Goal: Information Seeking & Learning: Check status

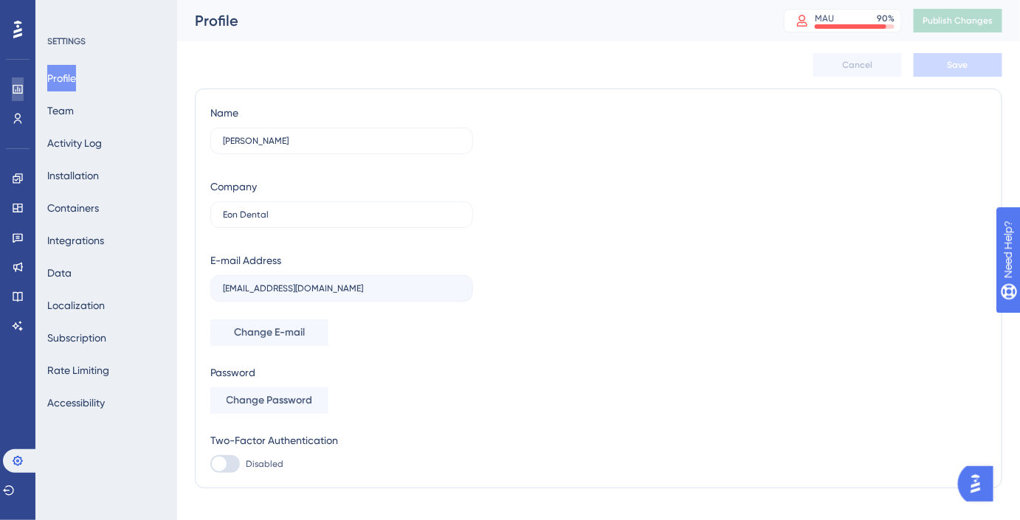
click at [17, 93] on icon at bounding box center [18, 89] width 10 height 9
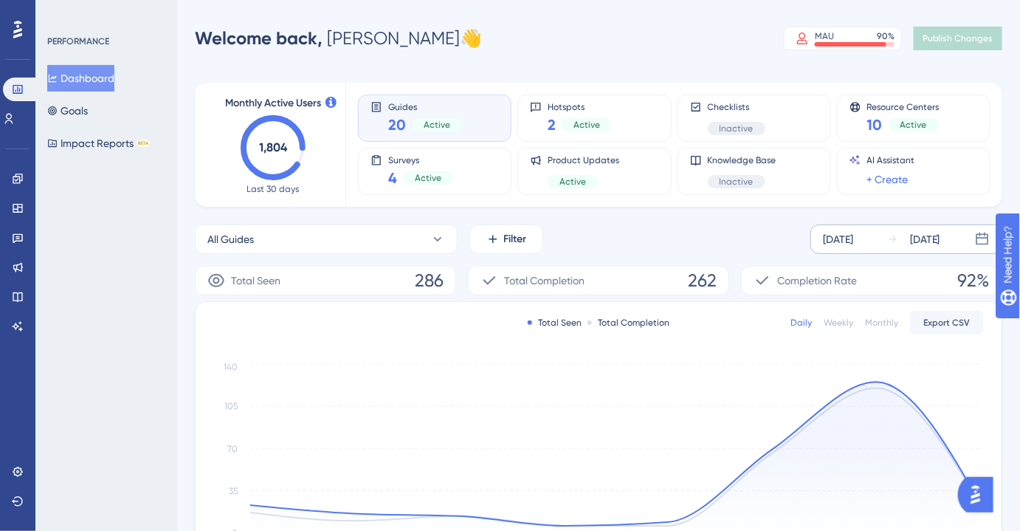
click at [847, 237] on div "[DATE]" at bounding box center [838, 239] width 30 height 18
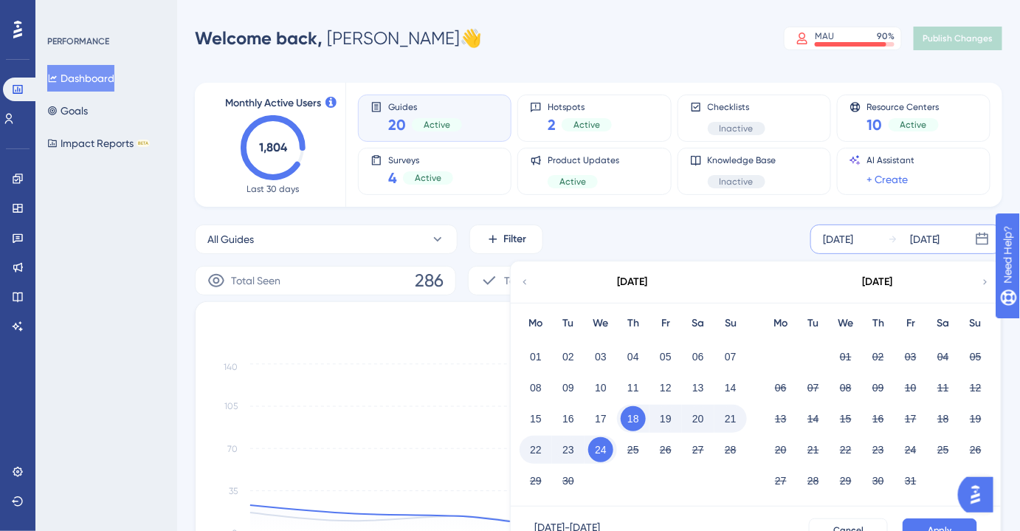
click at [529, 286] on icon at bounding box center [525, 281] width 10 height 13
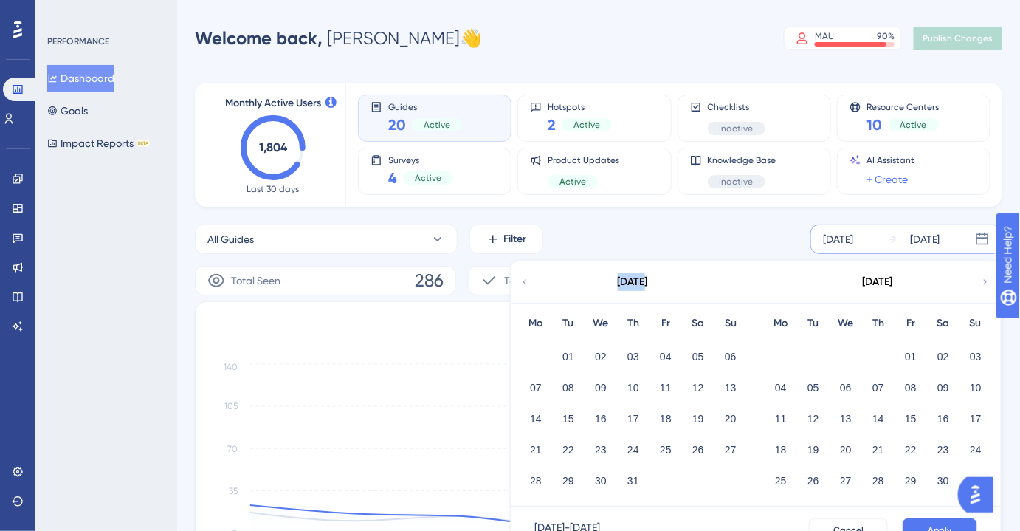
click at [529, 286] on icon at bounding box center [525, 281] width 10 height 13
click at [597, 354] on button "01" at bounding box center [600, 356] width 25 height 25
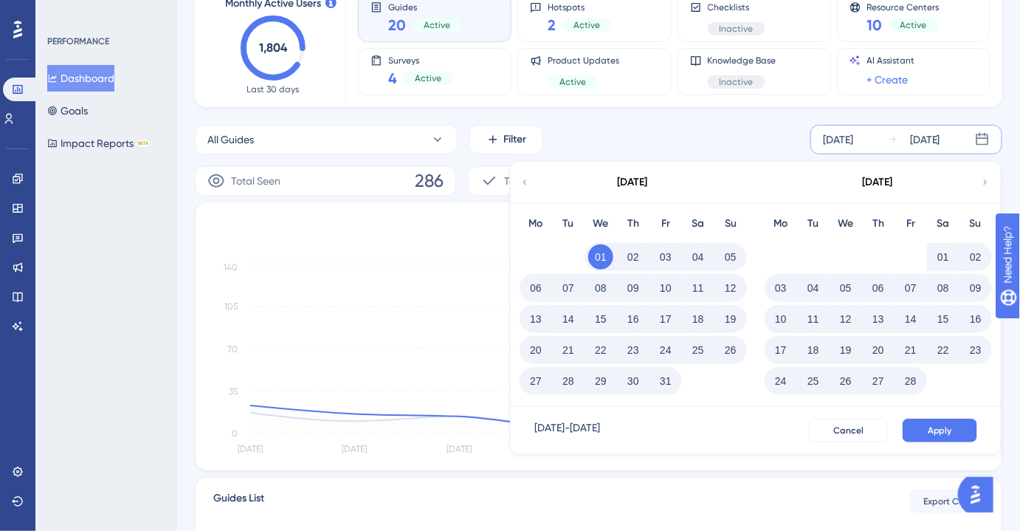
scroll to position [134, 0]
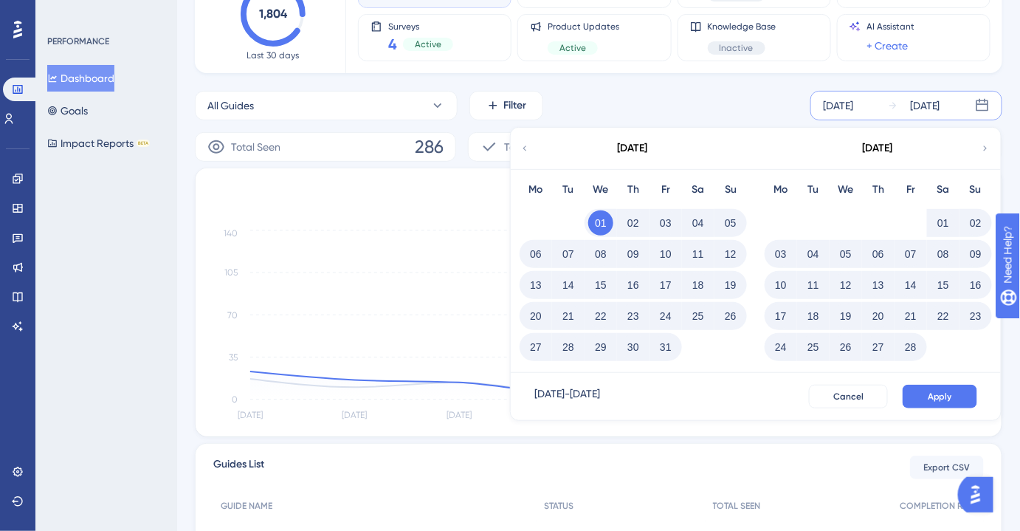
click at [949, 385] on div "Cancel Apply" at bounding box center [893, 397] width 168 height 24
click at [946, 391] on span "Apply" at bounding box center [940, 397] width 24 height 12
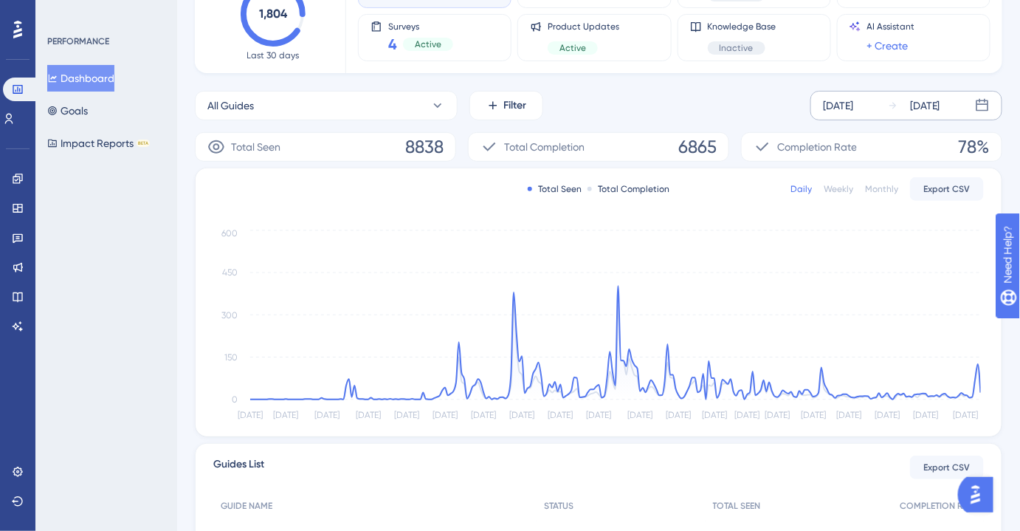
click at [890, 107] on icon at bounding box center [893, 105] width 10 height 10
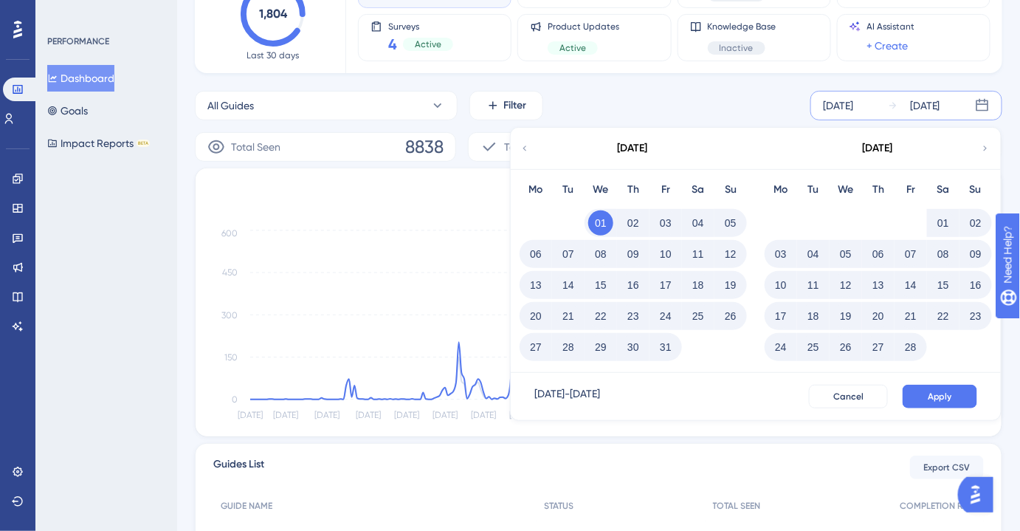
click at [614, 221] on div "01" at bounding box center [601, 223] width 32 height 28
click at [911, 344] on button "28" at bounding box center [910, 346] width 25 height 25
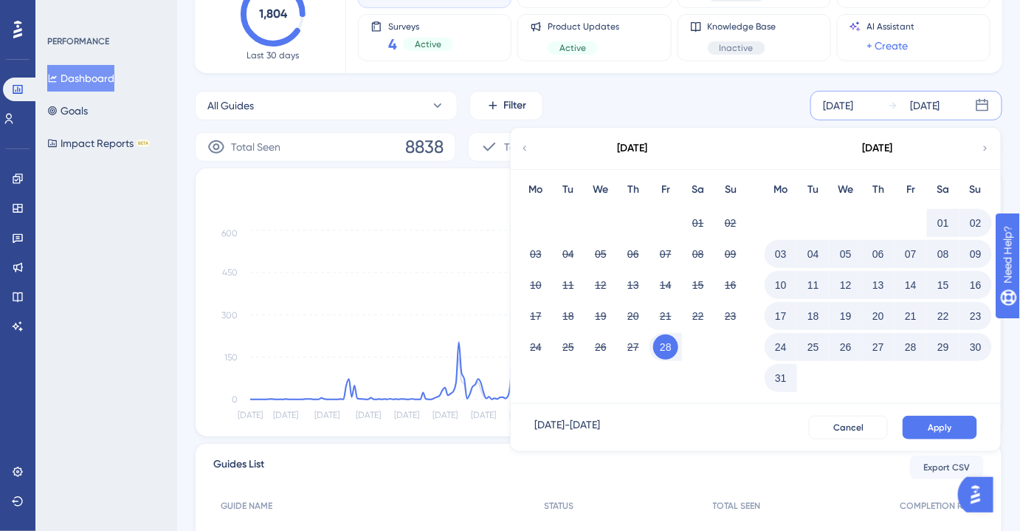
click at [937, 104] on div "[DATE]" at bounding box center [925, 106] width 30 height 18
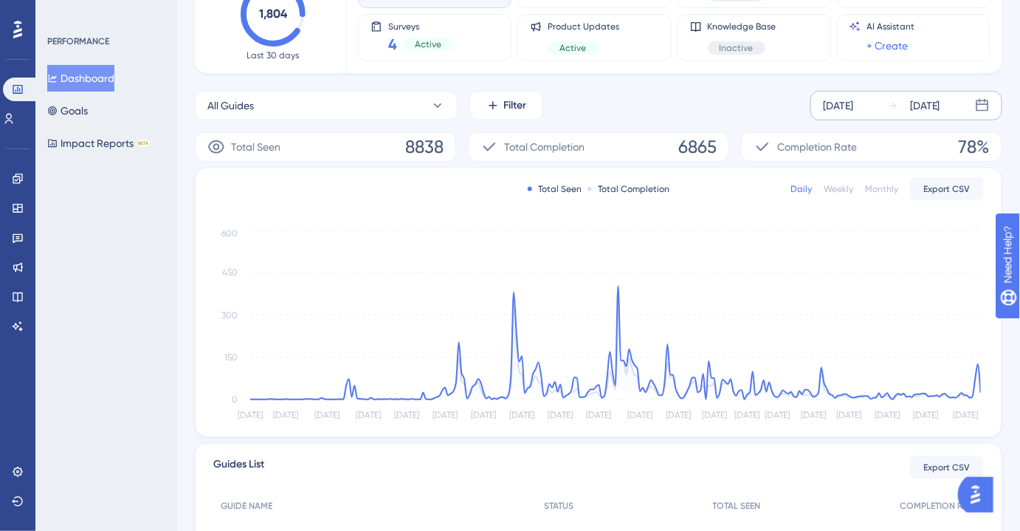
click at [933, 110] on div "[DATE]" at bounding box center [925, 106] width 30 height 18
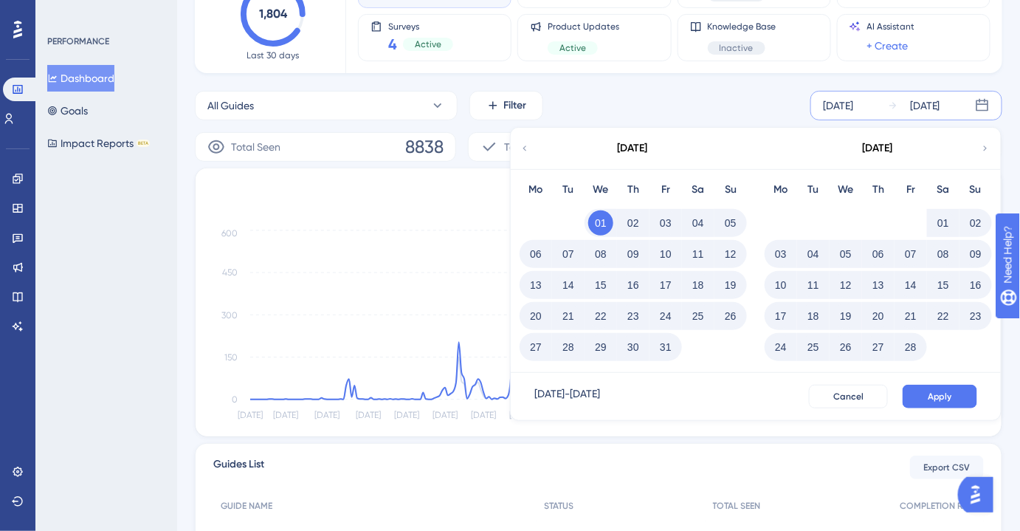
click at [976, 108] on icon at bounding box center [982, 105] width 15 height 15
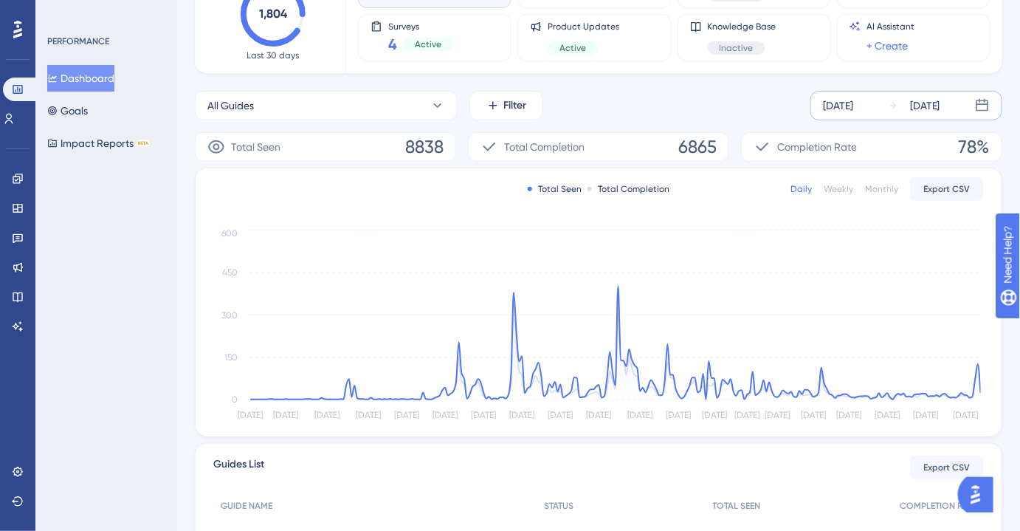
click at [983, 103] on icon at bounding box center [983, 105] width 13 height 13
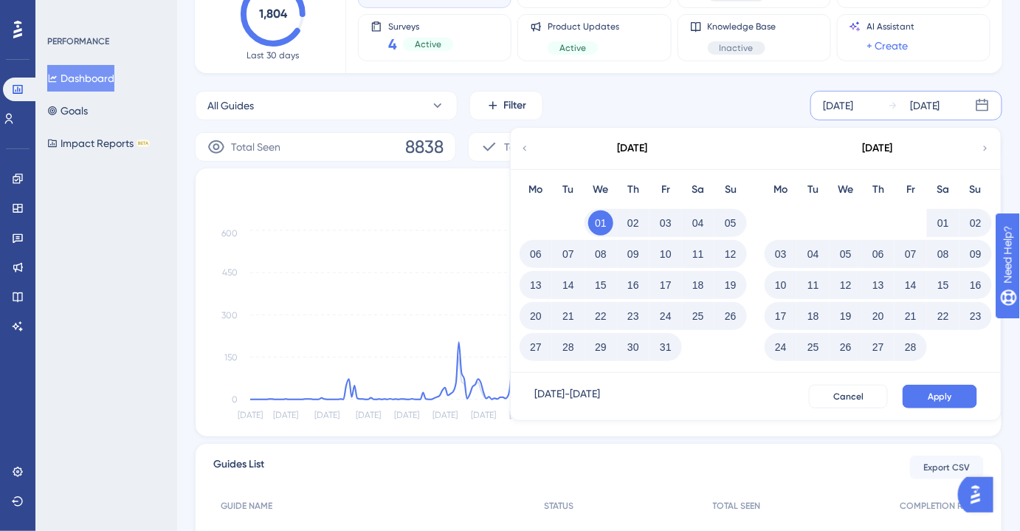
click at [914, 343] on button "28" at bounding box center [910, 346] width 25 height 25
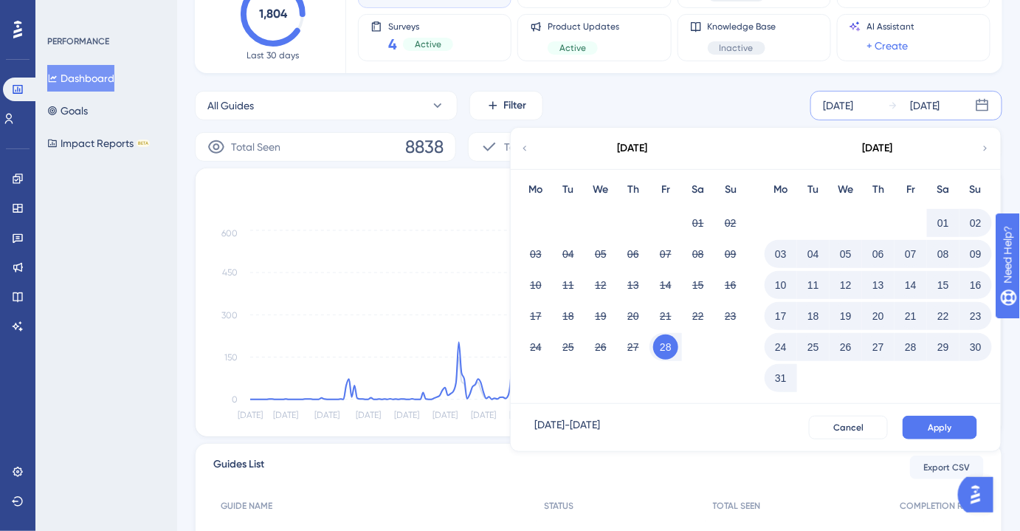
click at [600, 422] on div "[DATE] - [DATE]" at bounding box center [568, 428] width 66 height 24
click at [531, 147] on div "[DATE]" at bounding box center [633, 148] width 244 height 41
click at [527, 145] on icon at bounding box center [525, 148] width 10 height 13
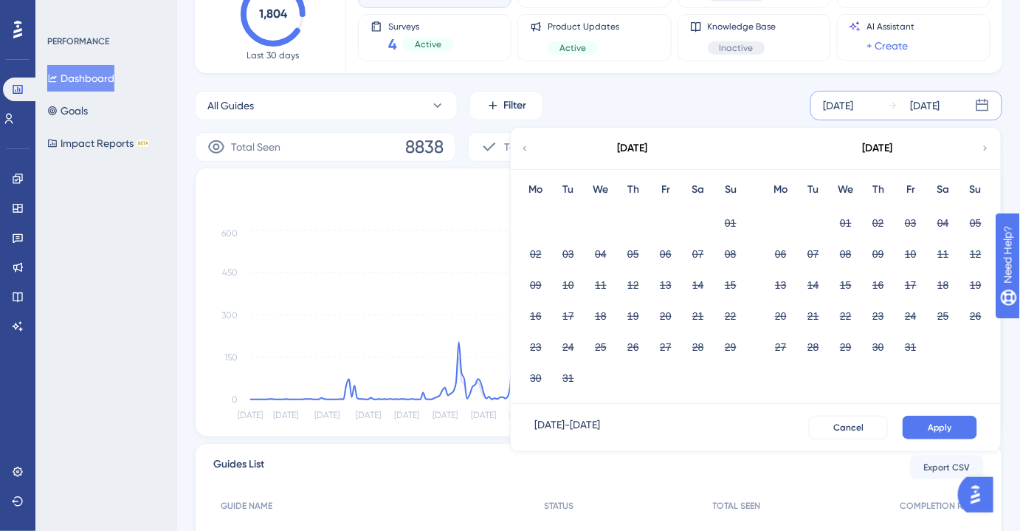
click at [980, 151] on icon at bounding box center [985, 148] width 10 height 13
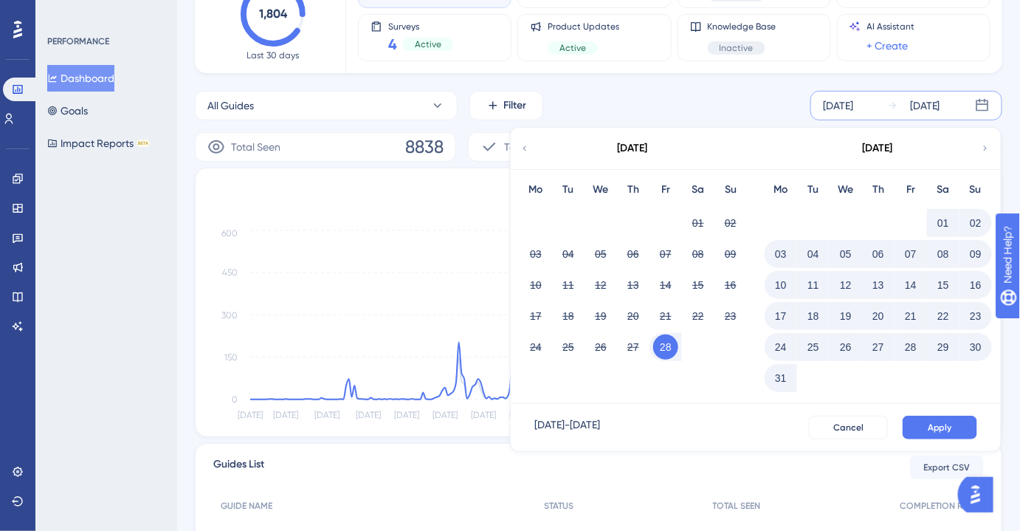
click at [788, 374] on button "31" at bounding box center [781, 377] width 25 height 25
click at [793, 359] on div "24" at bounding box center [781, 347] width 32 height 28
click at [938, 425] on span "Apply" at bounding box center [940, 428] width 24 height 12
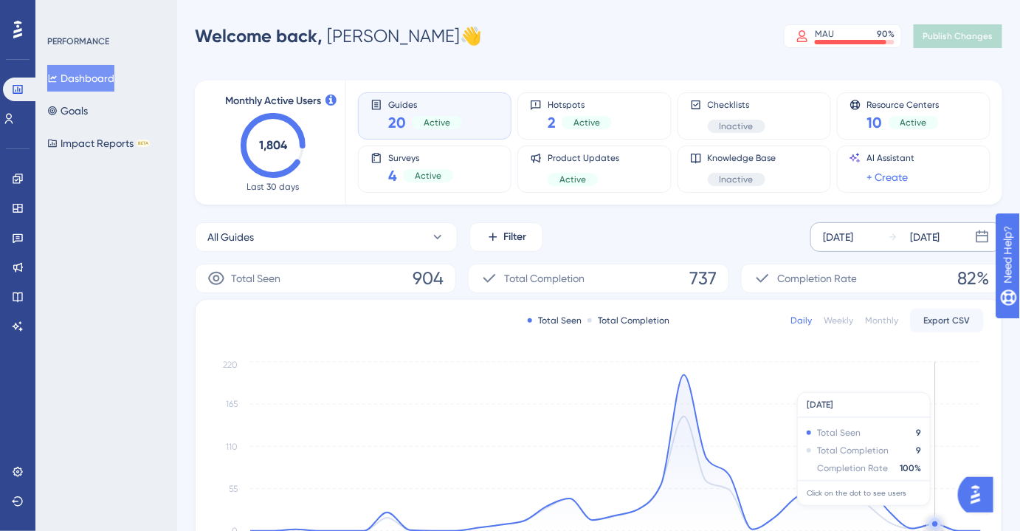
scroll to position [0, 0]
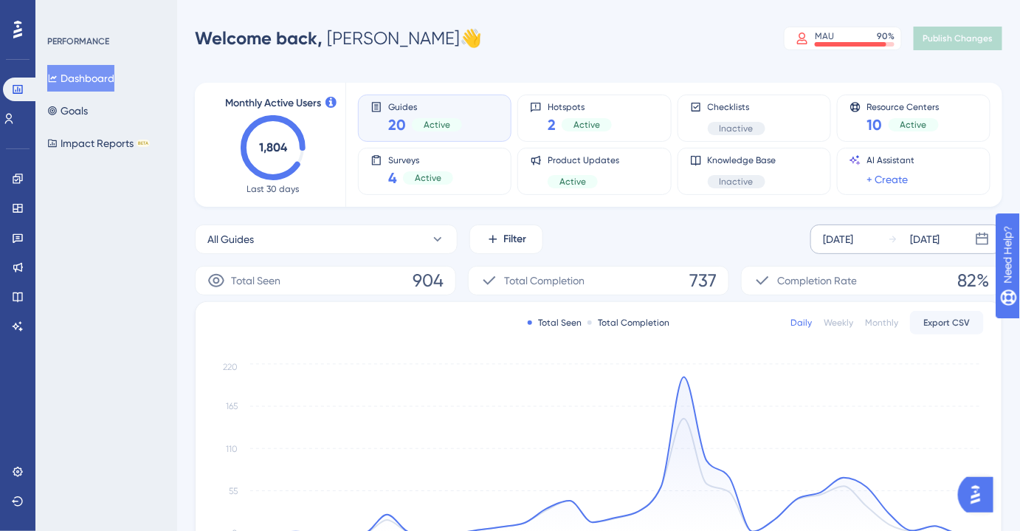
click at [907, 236] on div "[DATE]" at bounding box center [914, 239] width 52 height 18
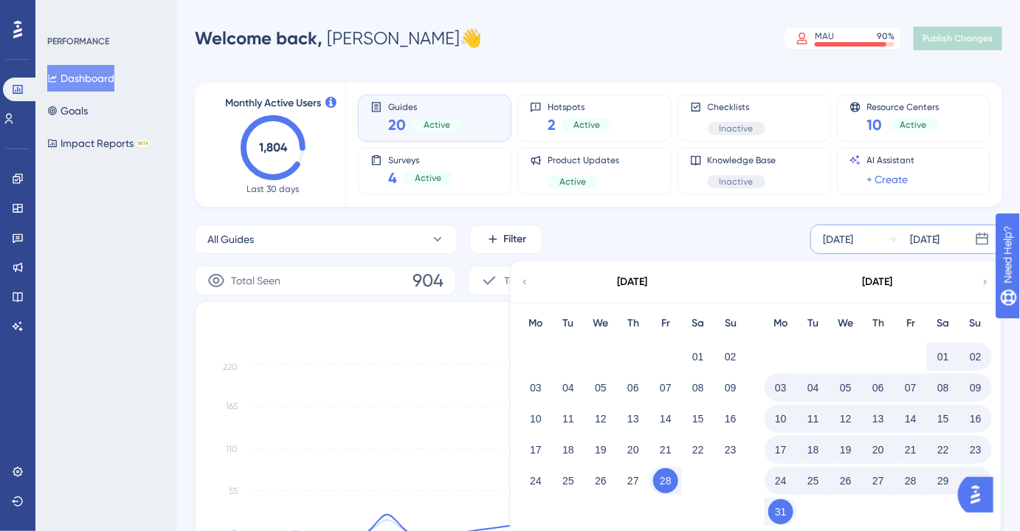
click at [853, 238] on div "[DATE]" at bounding box center [838, 239] width 30 height 18
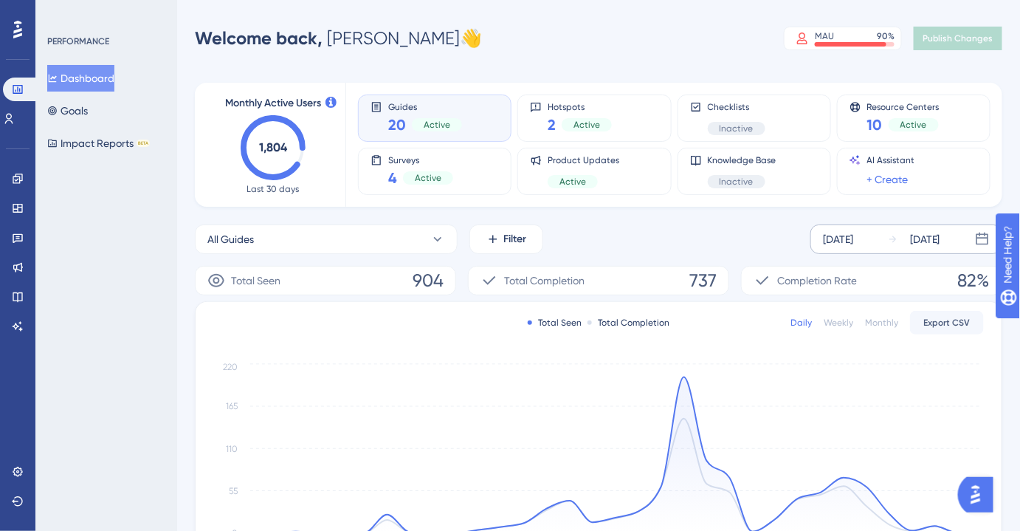
click at [853, 238] on div "[DATE]" at bounding box center [838, 239] width 30 height 18
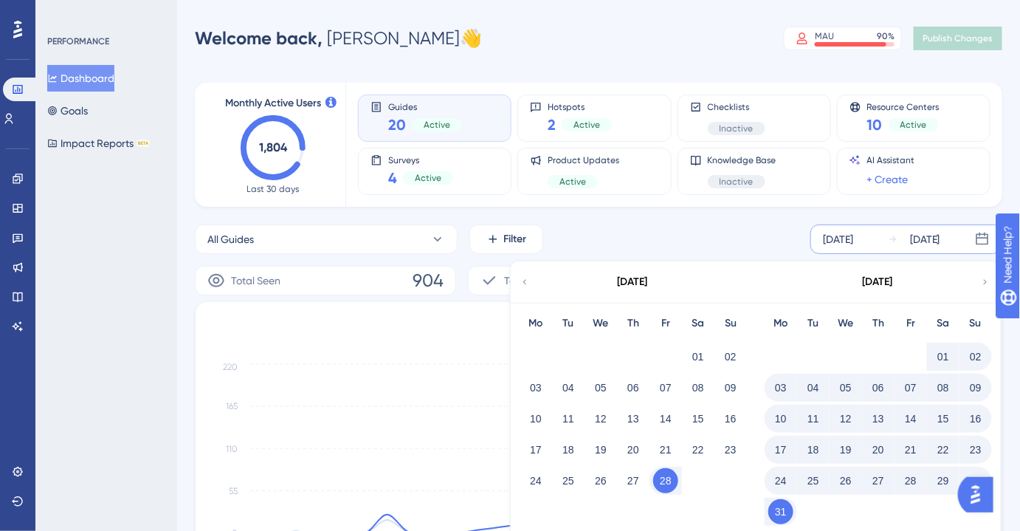
click at [945, 354] on button "01" at bounding box center [943, 356] width 25 height 25
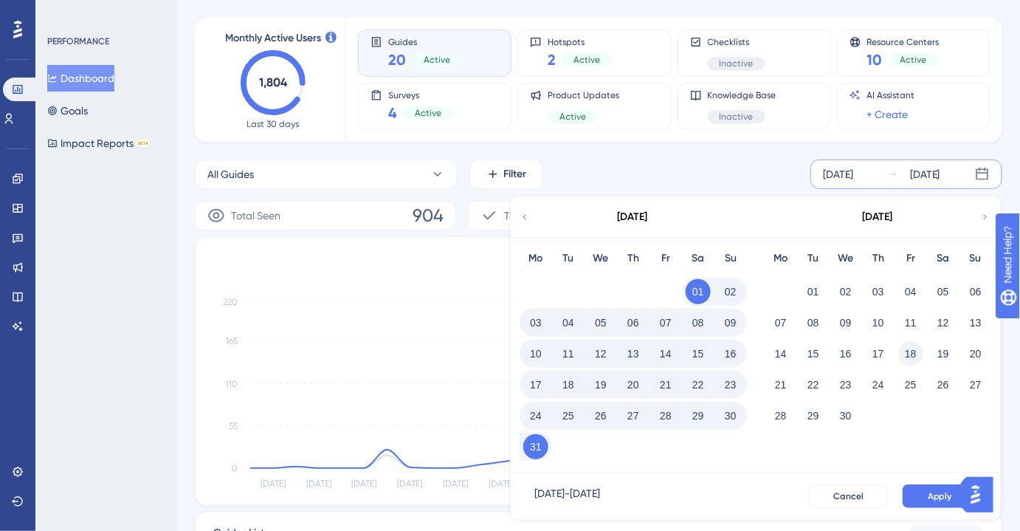
scroll to position [66, 0]
click at [701, 288] on button "01" at bounding box center [698, 290] width 25 height 25
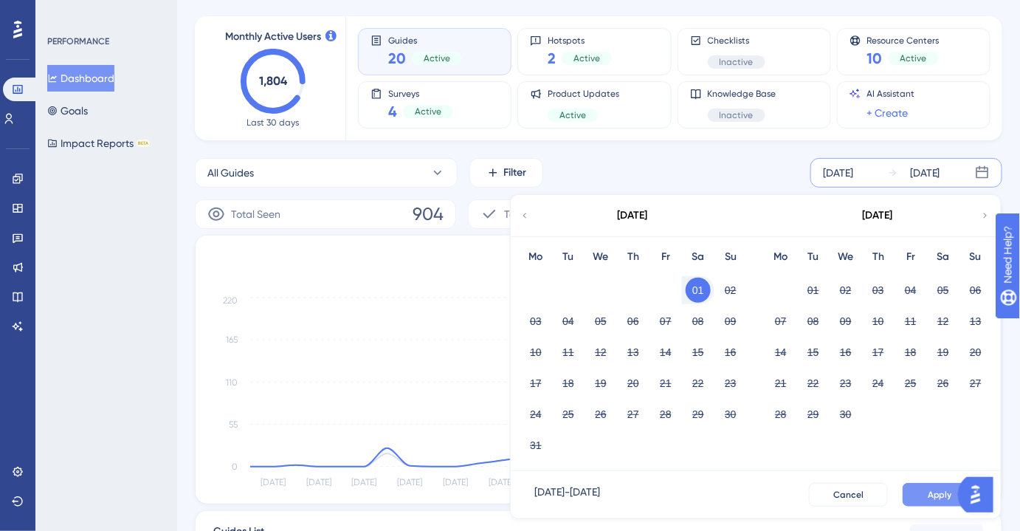
click at [937, 490] on span "Apply" at bounding box center [940, 495] width 24 height 12
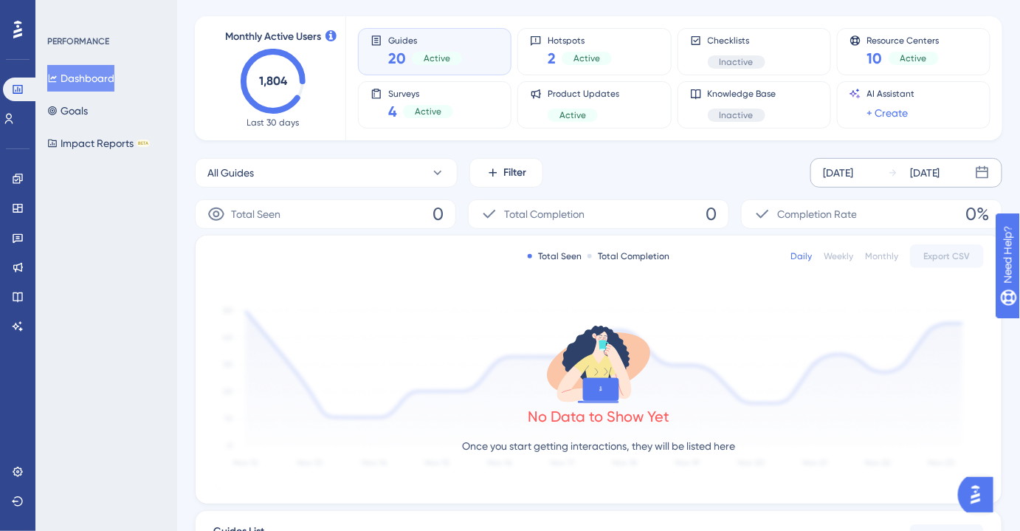
click at [916, 177] on div "[DATE]" at bounding box center [925, 173] width 30 height 18
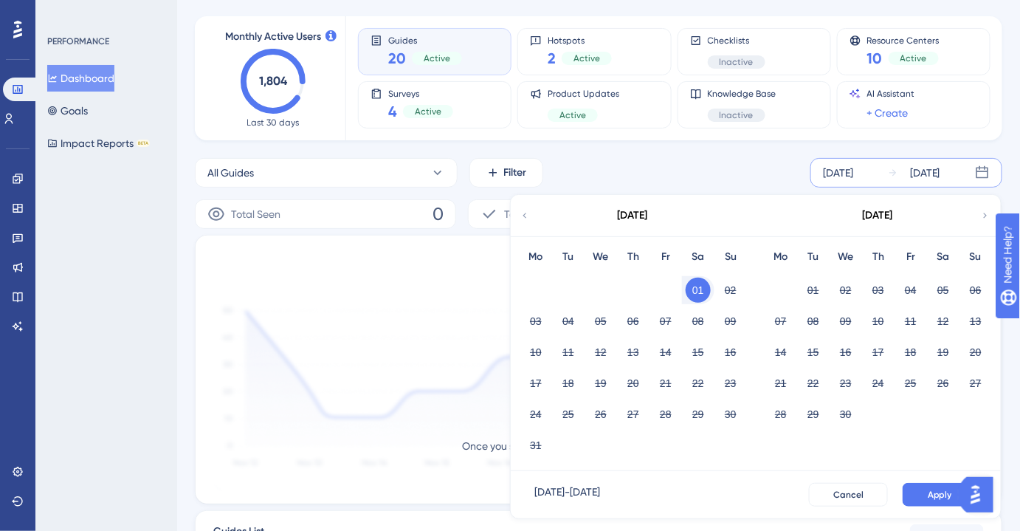
click at [982, 211] on icon at bounding box center [985, 215] width 10 height 13
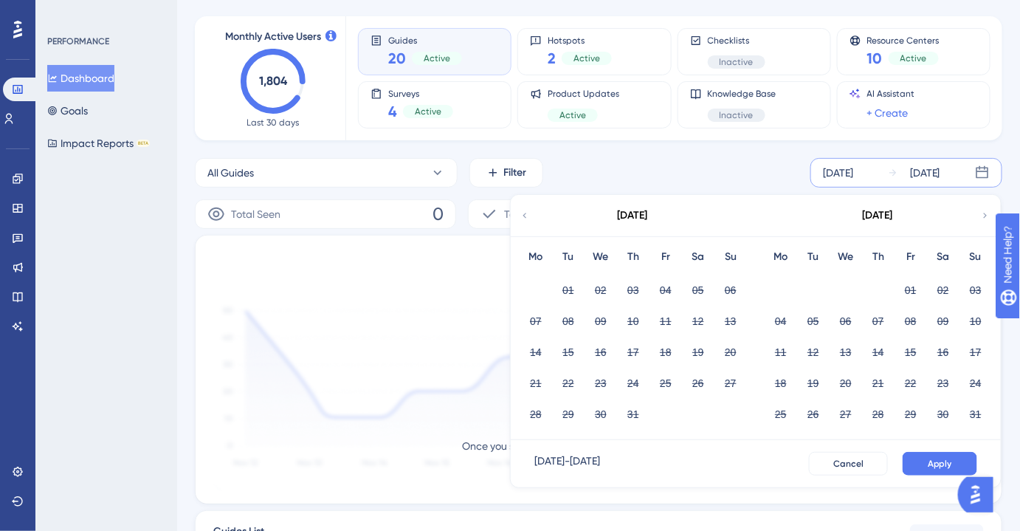
click at [982, 211] on icon at bounding box center [985, 215] width 10 height 13
click at [531, 212] on div "[DATE]" at bounding box center [633, 215] width 244 height 41
click at [521, 215] on icon at bounding box center [525, 215] width 10 height 13
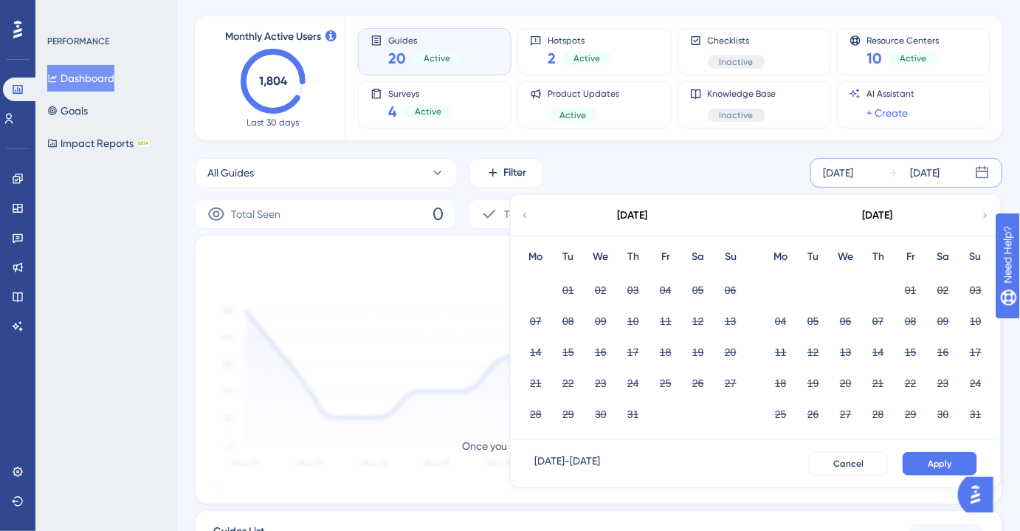
click at [929, 171] on div "[DATE]" at bounding box center [925, 173] width 30 height 18
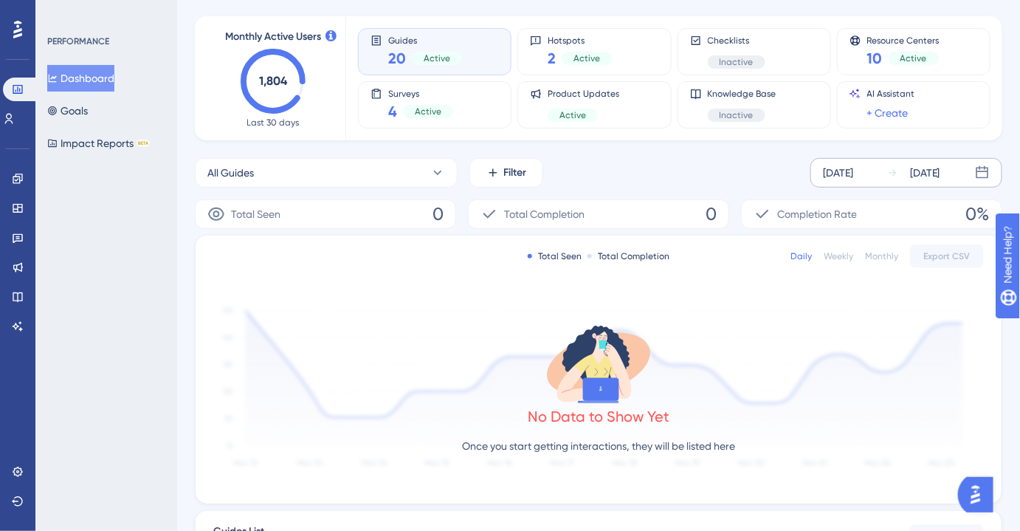
click at [929, 171] on div "[DATE]" at bounding box center [925, 173] width 30 height 18
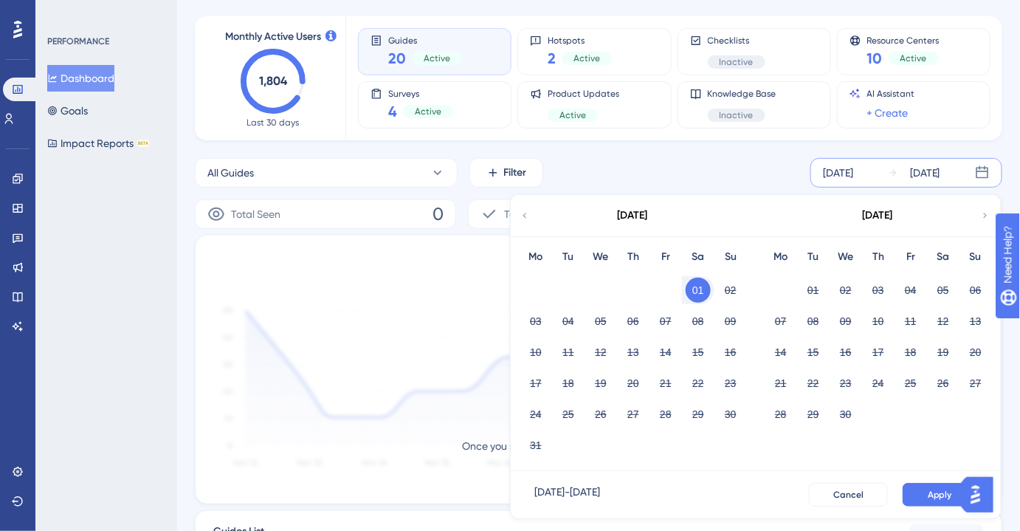
click at [701, 291] on button "01" at bounding box center [698, 290] width 25 height 25
click at [989, 209] on icon at bounding box center [985, 215] width 10 height 13
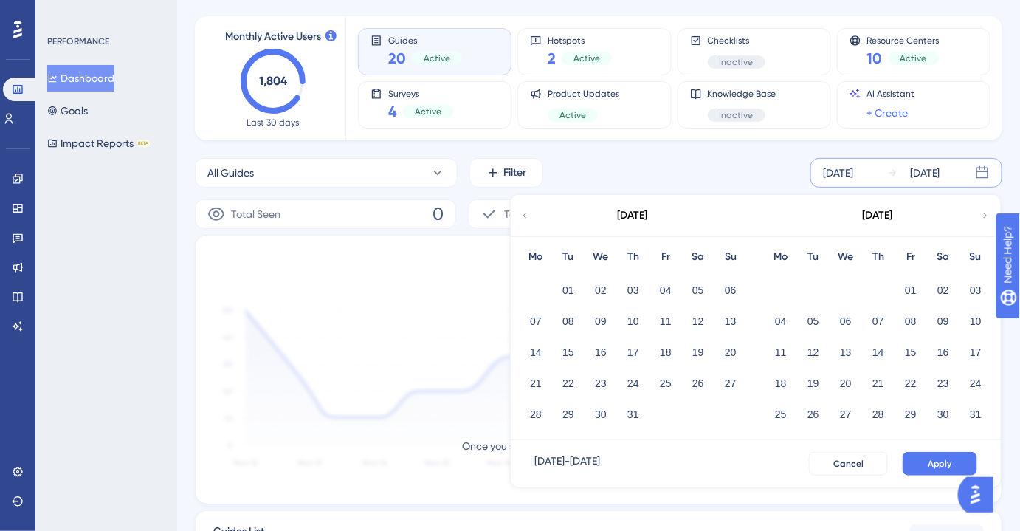
click at [989, 209] on icon at bounding box center [985, 215] width 10 height 13
click at [616, 382] on div "24" at bounding box center [601, 383] width 32 height 28
click at [606, 385] on button "24" at bounding box center [600, 383] width 25 height 25
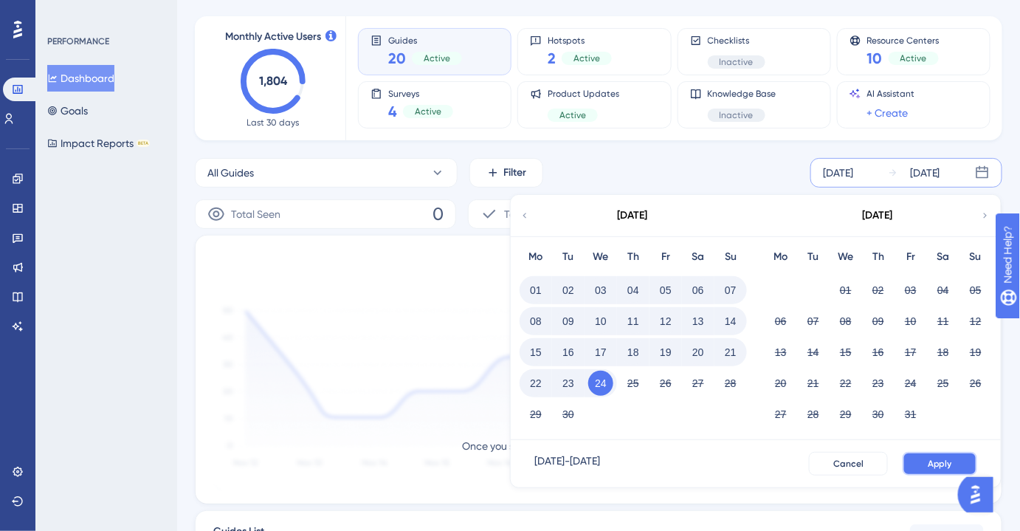
click at [945, 468] on button "Apply" at bounding box center [940, 464] width 75 height 24
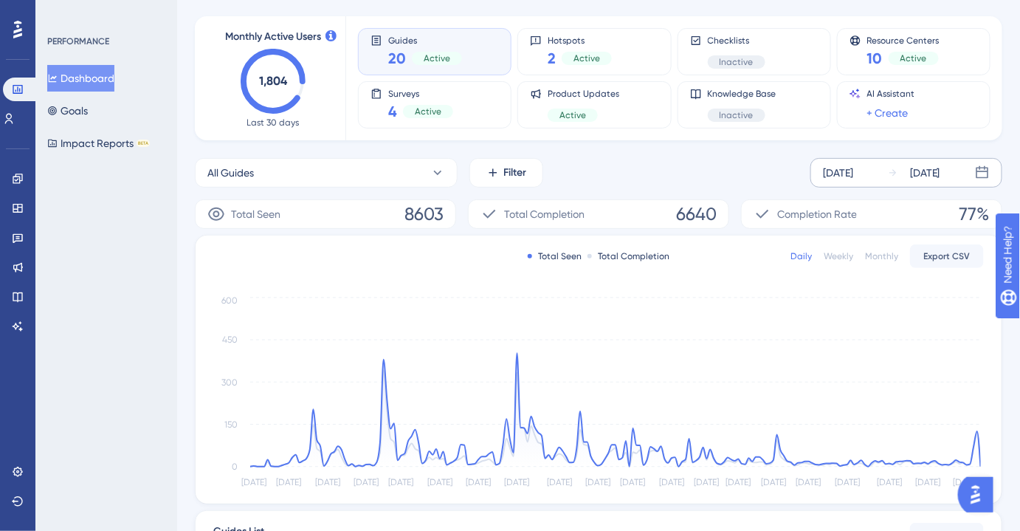
click at [853, 171] on div "[DATE]" at bounding box center [838, 173] width 30 height 18
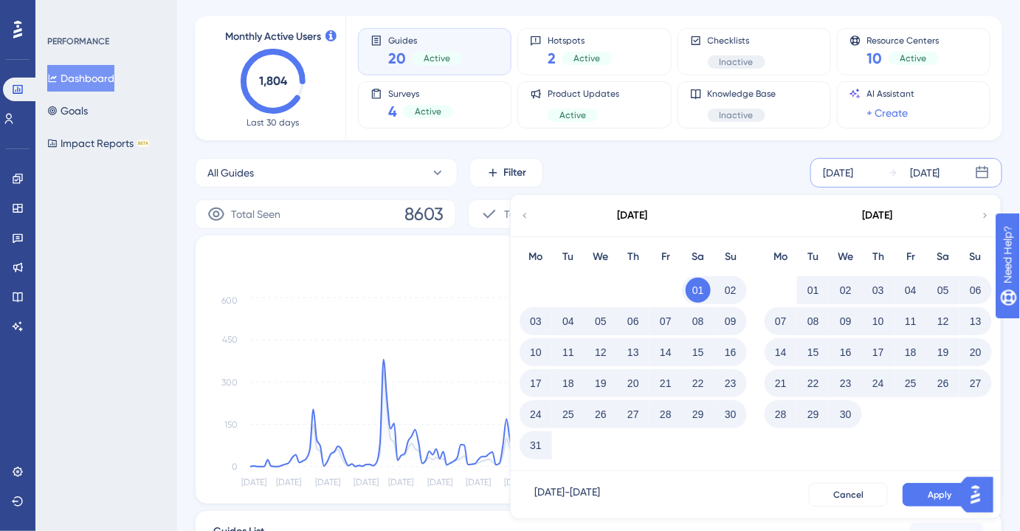
click at [853, 171] on div "[DATE]" at bounding box center [838, 173] width 30 height 18
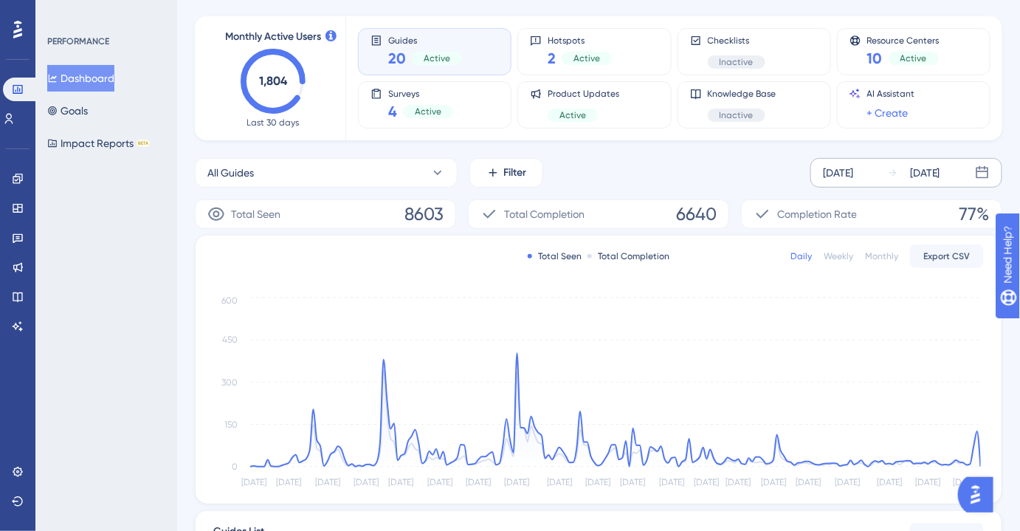
click at [853, 171] on div "[DATE]" at bounding box center [838, 173] width 30 height 18
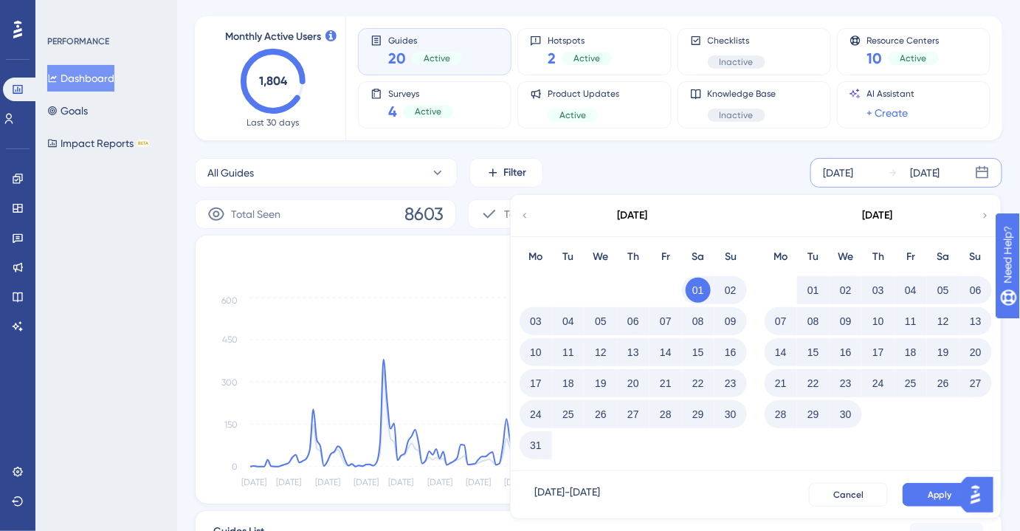
click at [518, 218] on div "[DATE]" at bounding box center [633, 215] width 244 height 41
click at [520, 210] on icon at bounding box center [525, 215] width 10 height 13
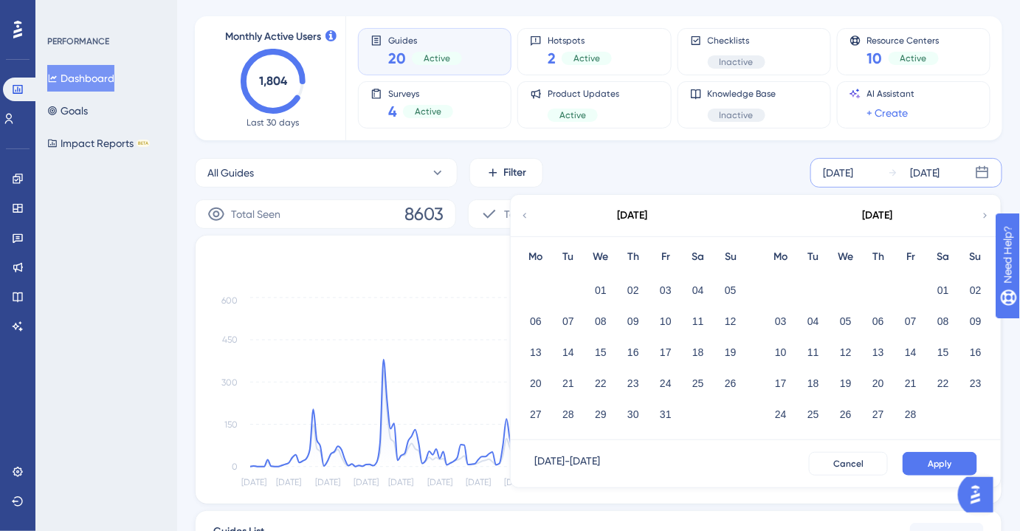
click at [526, 211] on icon at bounding box center [525, 215] width 10 height 13
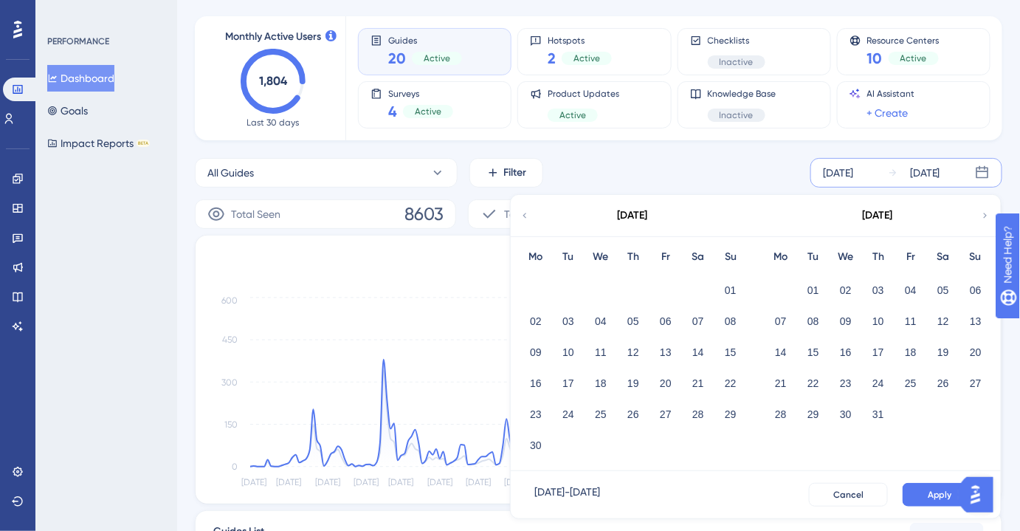
click at [984, 214] on icon at bounding box center [985, 215] width 10 height 13
click at [986, 214] on icon at bounding box center [985, 215] width 10 height 13
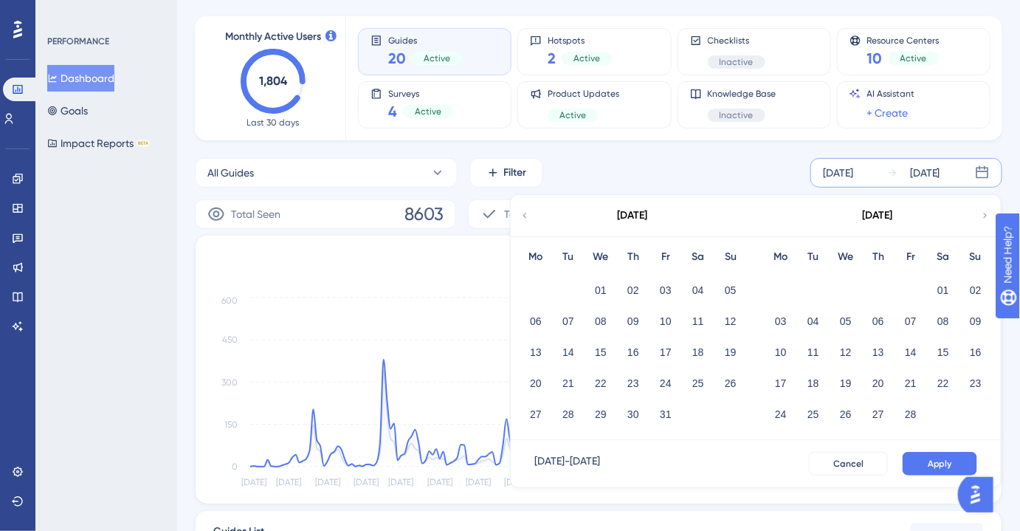
click at [983, 212] on icon at bounding box center [985, 215] width 10 height 13
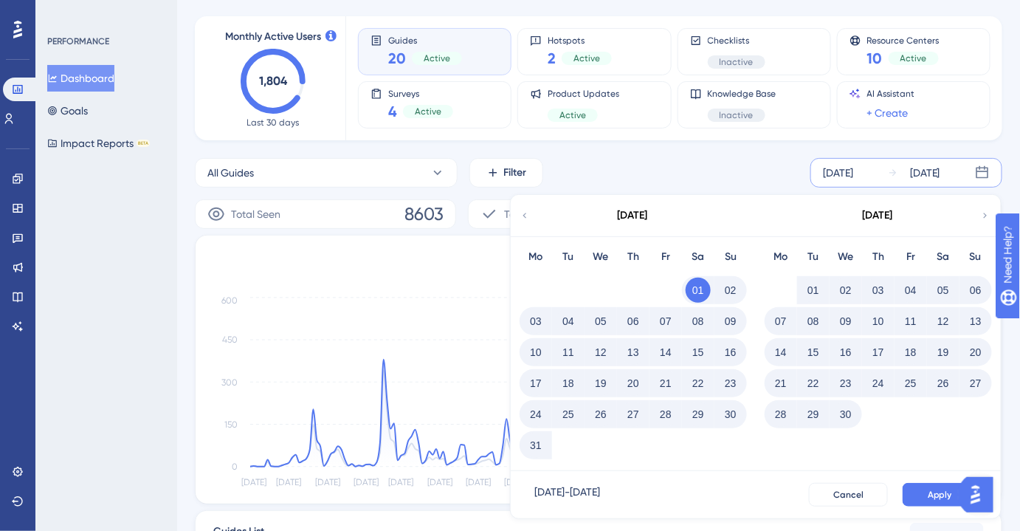
click at [529, 213] on icon at bounding box center [525, 215] width 10 height 13
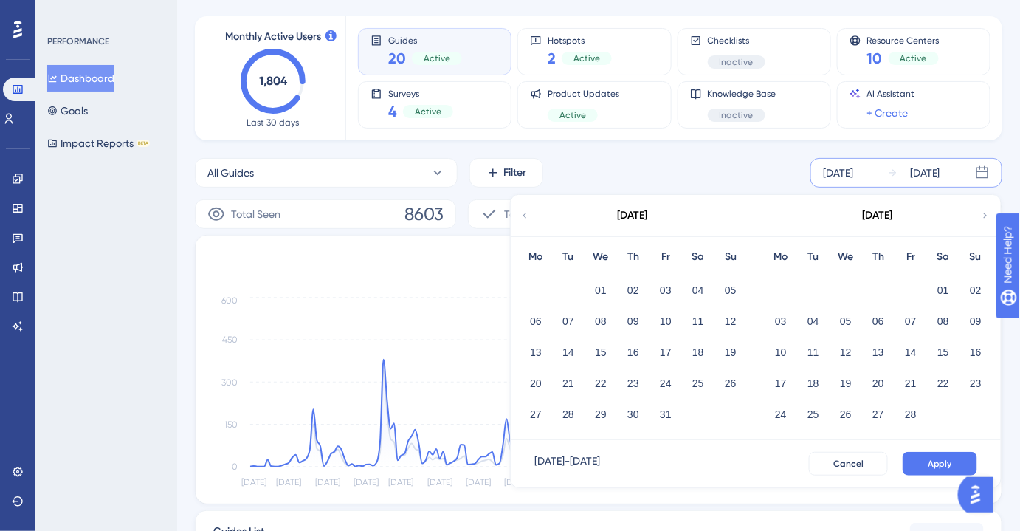
click at [529, 213] on icon at bounding box center [525, 215] width 10 height 13
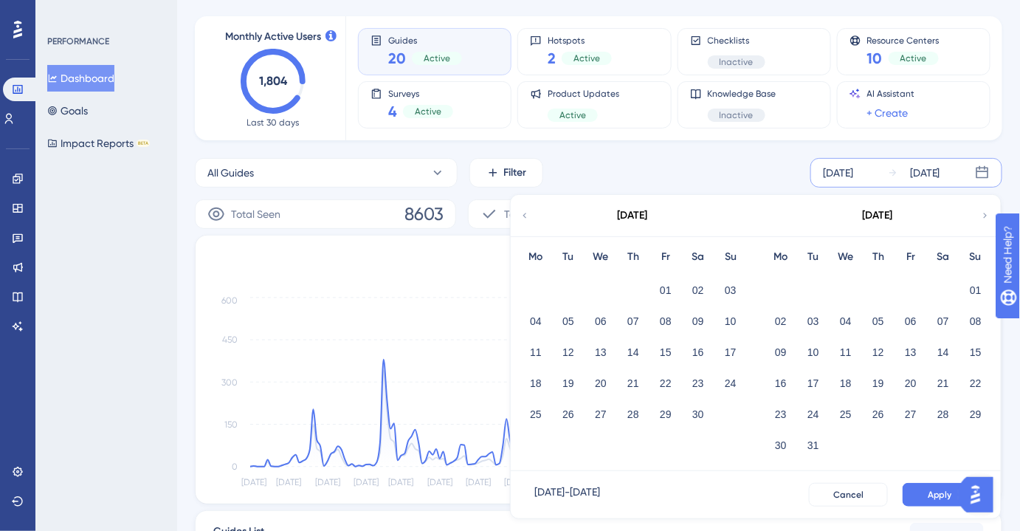
click at [989, 212] on icon at bounding box center [985, 215] width 10 height 13
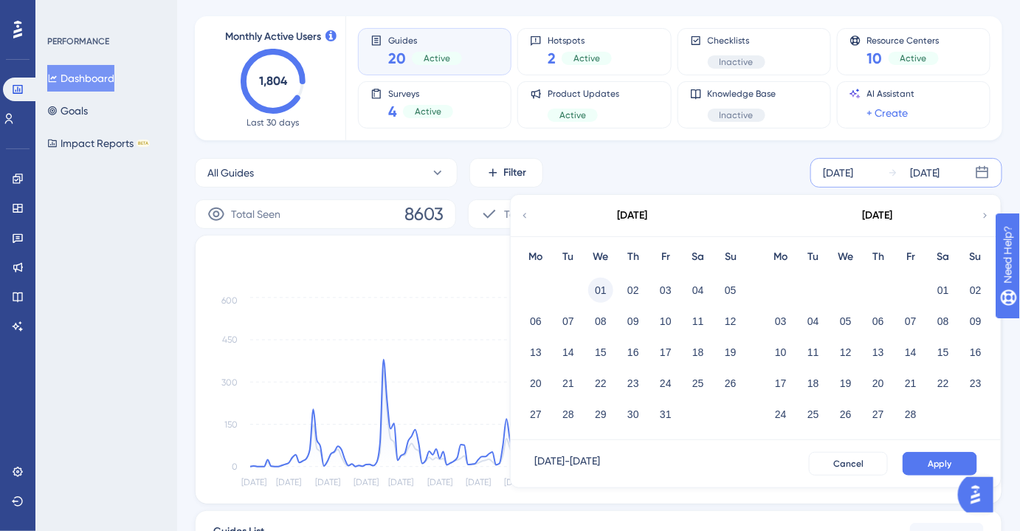
click at [602, 292] on button "01" at bounding box center [600, 290] width 25 height 25
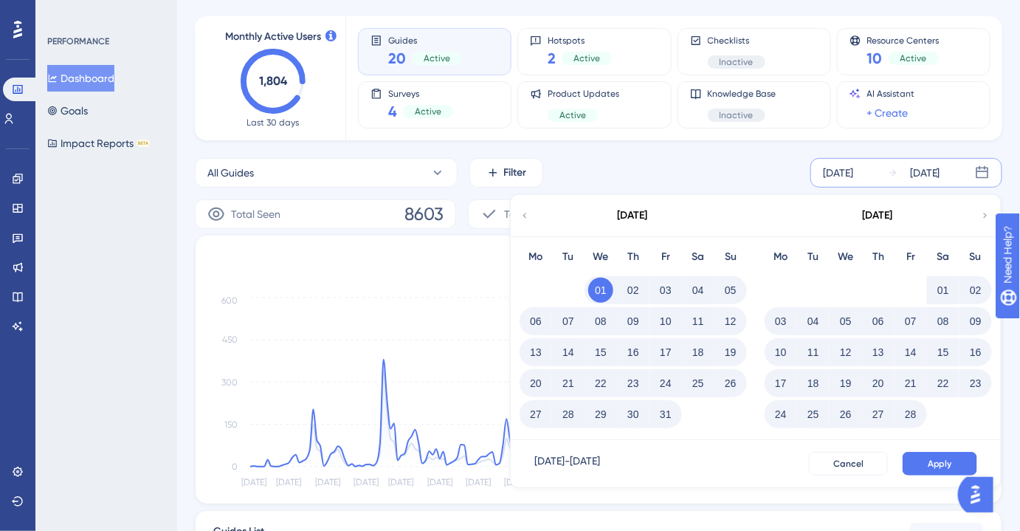
click at [986, 212] on icon at bounding box center [985, 215] width 10 height 13
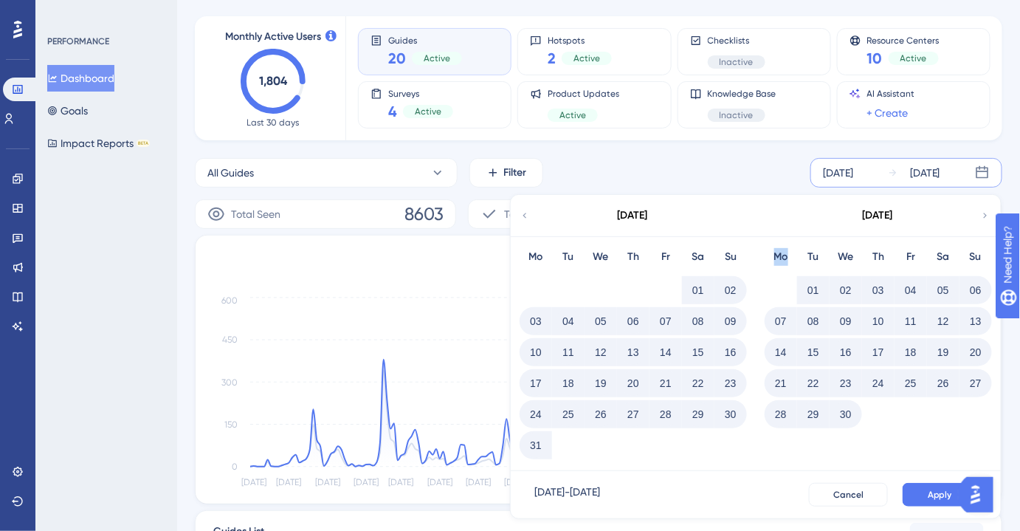
click at [986, 212] on icon at bounding box center [985, 215] width 10 height 13
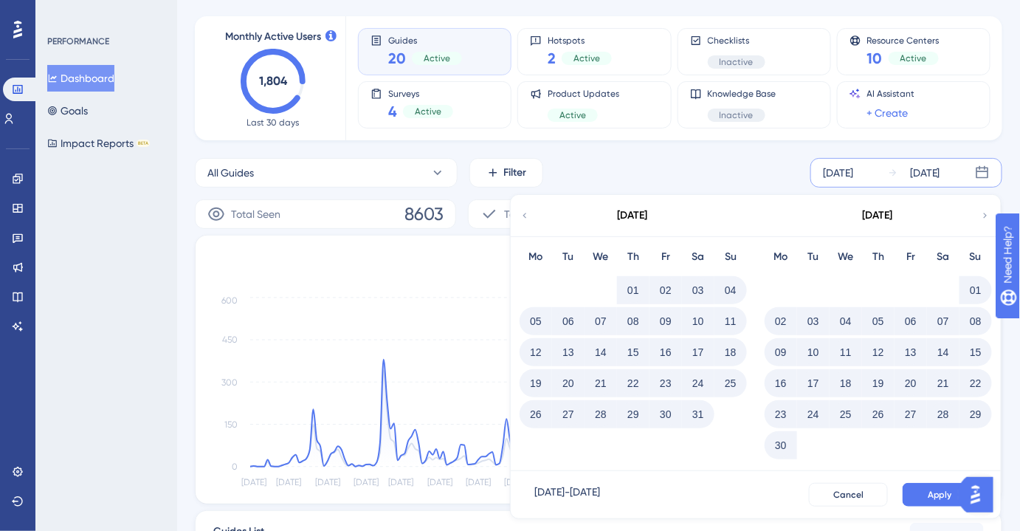
click at [789, 446] on button "30" at bounding box center [781, 445] width 25 height 25
click at [929, 498] on button "Apply" at bounding box center [940, 495] width 75 height 24
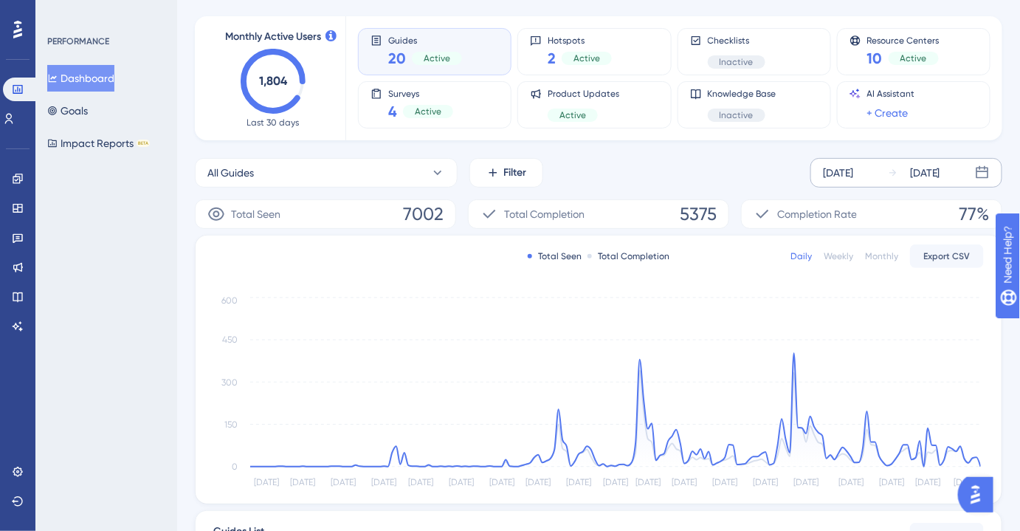
click at [847, 168] on div "[DATE]" at bounding box center [838, 173] width 30 height 18
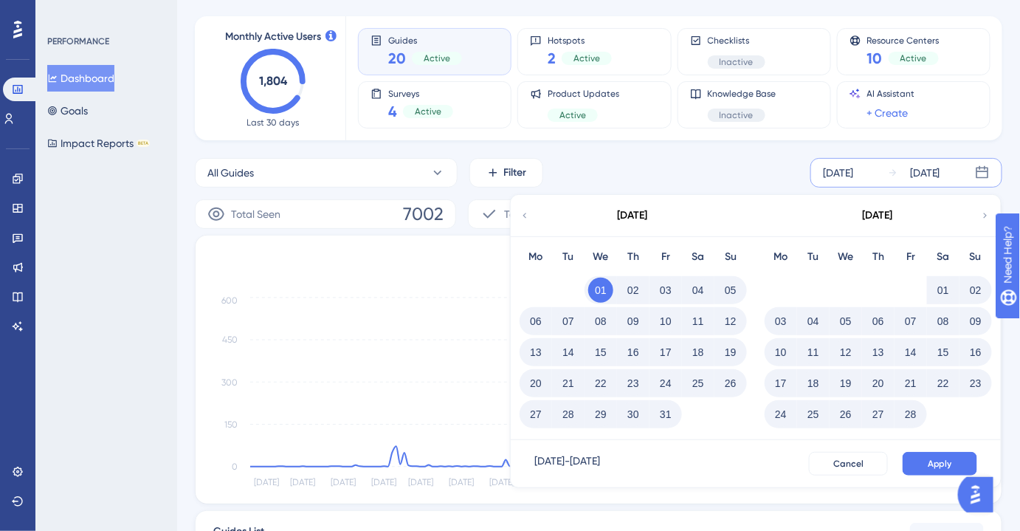
click at [981, 216] on icon at bounding box center [985, 215] width 10 height 13
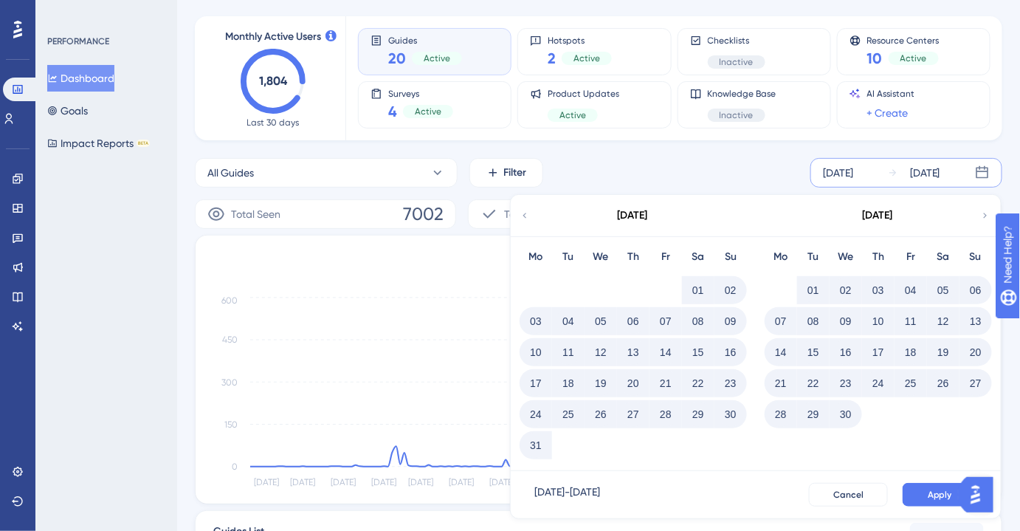
click at [984, 213] on icon at bounding box center [985, 215] width 10 height 13
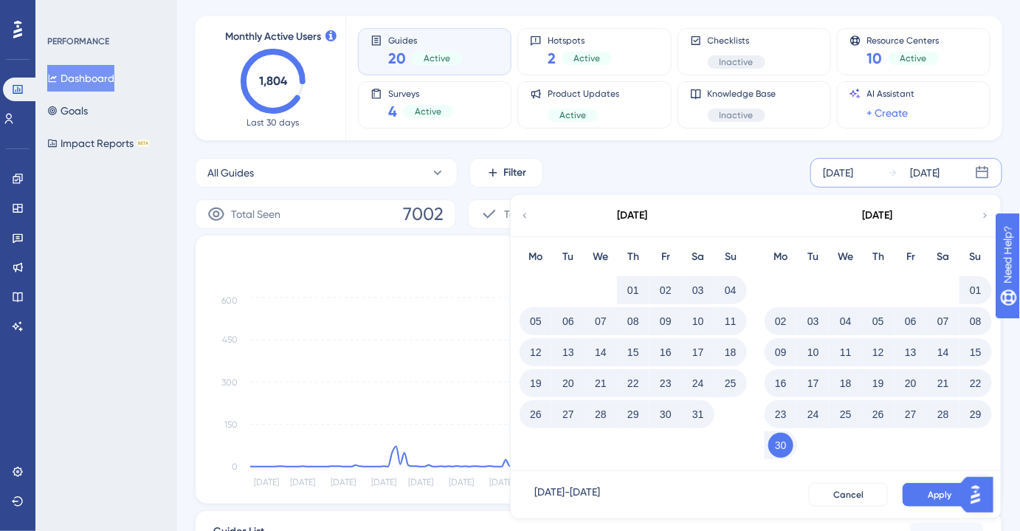
click at [984, 213] on icon at bounding box center [985, 215] width 10 height 13
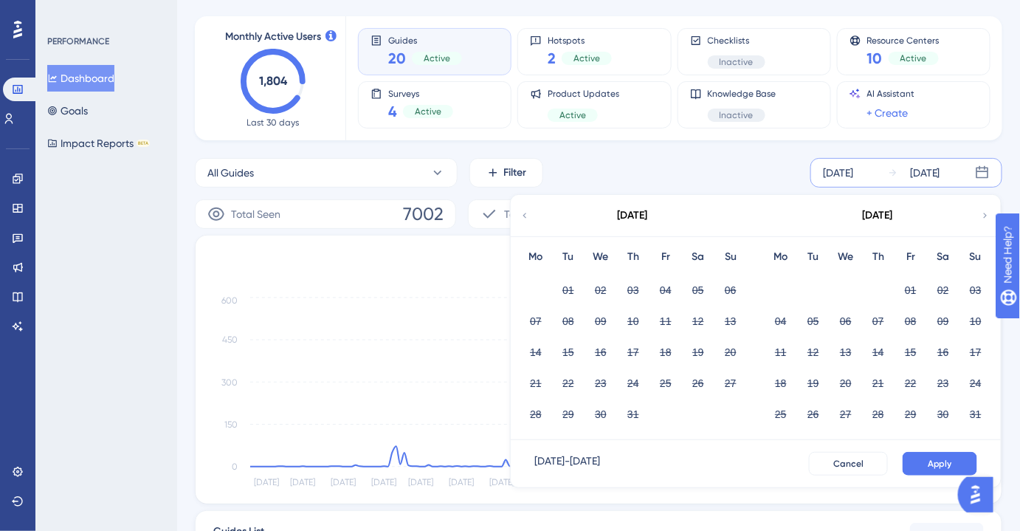
click at [853, 168] on div "[DATE]" at bounding box center [838, 173] width 30 height 18
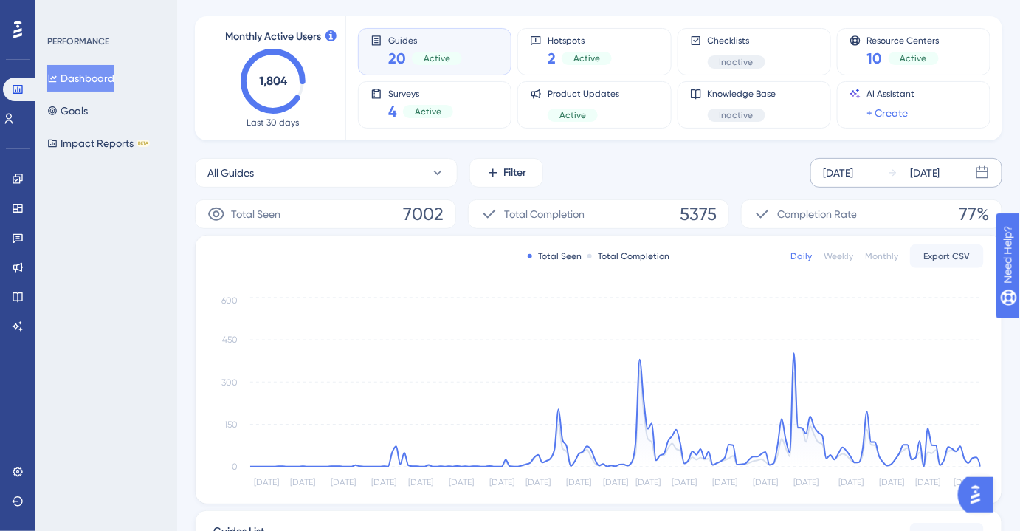
click at [844, 179] on div "[DATE]" at bounding box center [838, 173] width 30 height 18
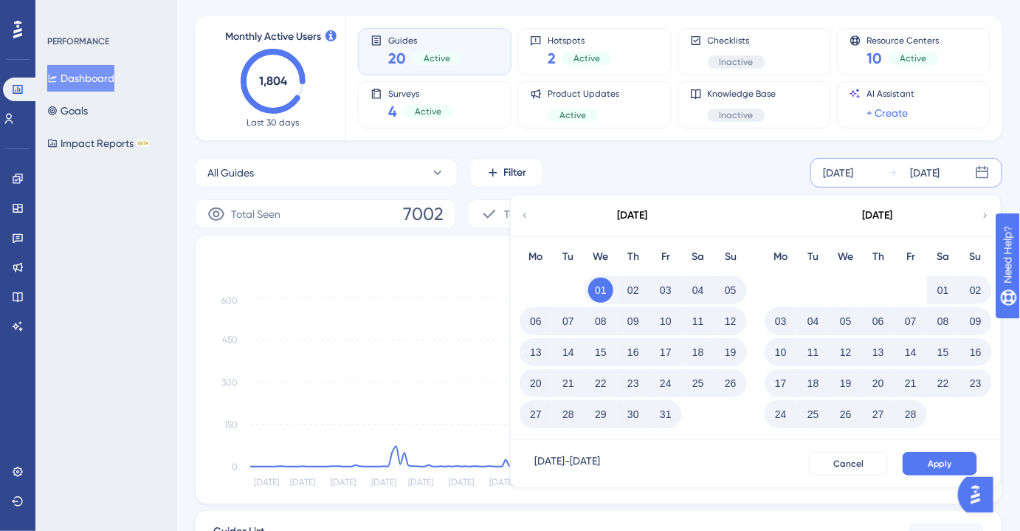
click at [983, 220] on icon at bounding box center [985, 215] width 10 height 13
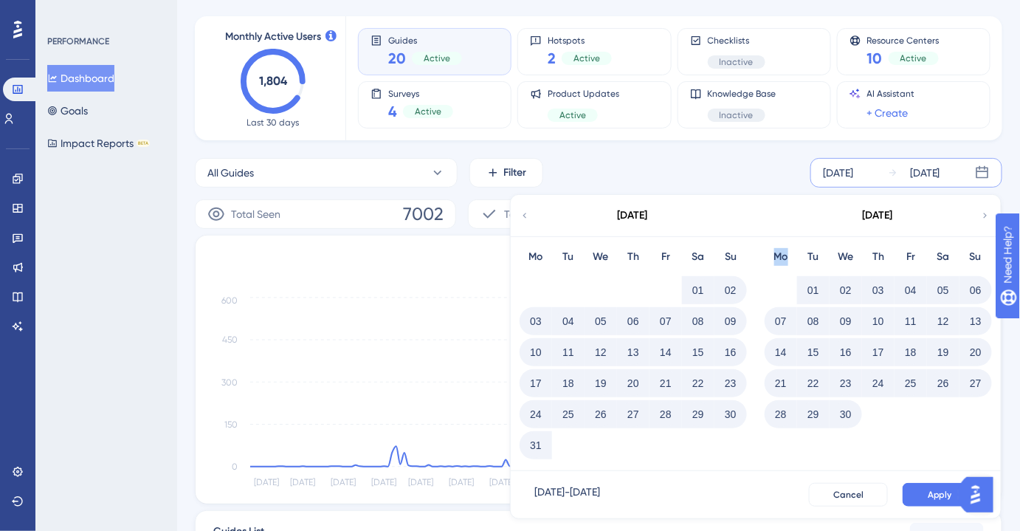
click at [983, 220] on icon at bounding box center [985, 215] width 10 height 13
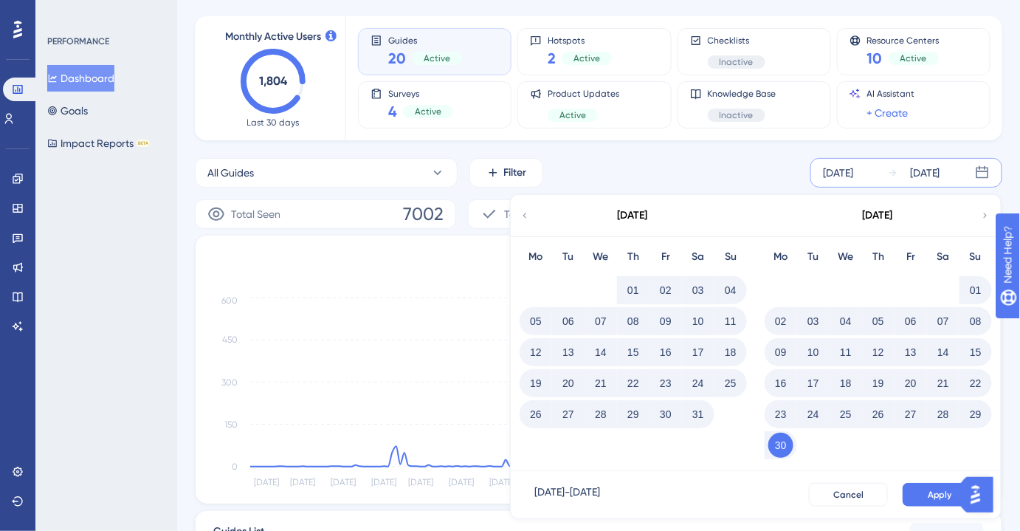
click at [983, 220] on icon at bounding box center [985, 215] width 10 height 13
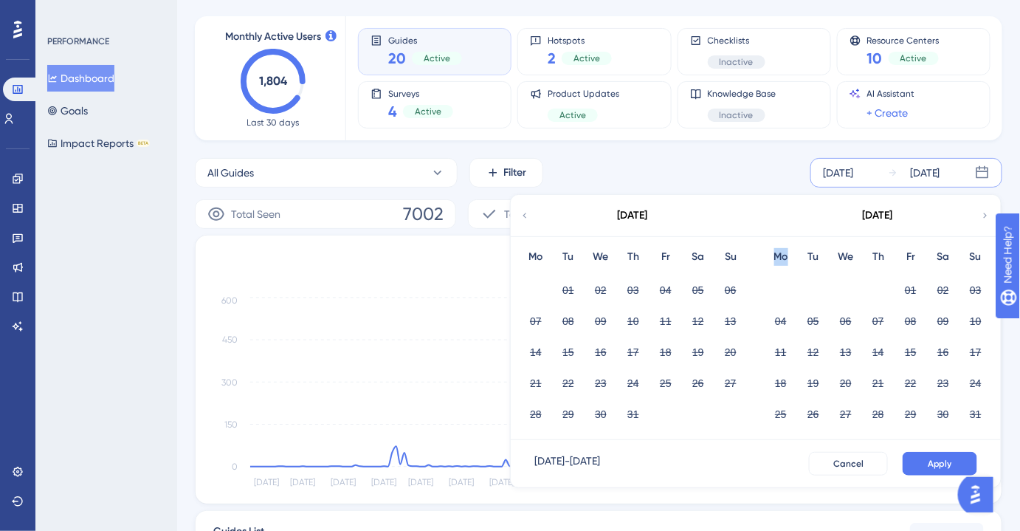
click at [983, 220] on icon at bounding box center [985, 215] width 10 height 13
click at [535, 217] on div "[DATE]" at bounding box center [633, 215] width 244 height 41
click at [532, 219] on div "[DATE]" at bounding box center [633, 215] width 244 height 41
click at [526, 218] on icon at bounding box center [525, 215] width 10 height 13
click at [546, 464] on div "[DATE] - [DATE]" at bounding box center [568, 464] width 66 height 24
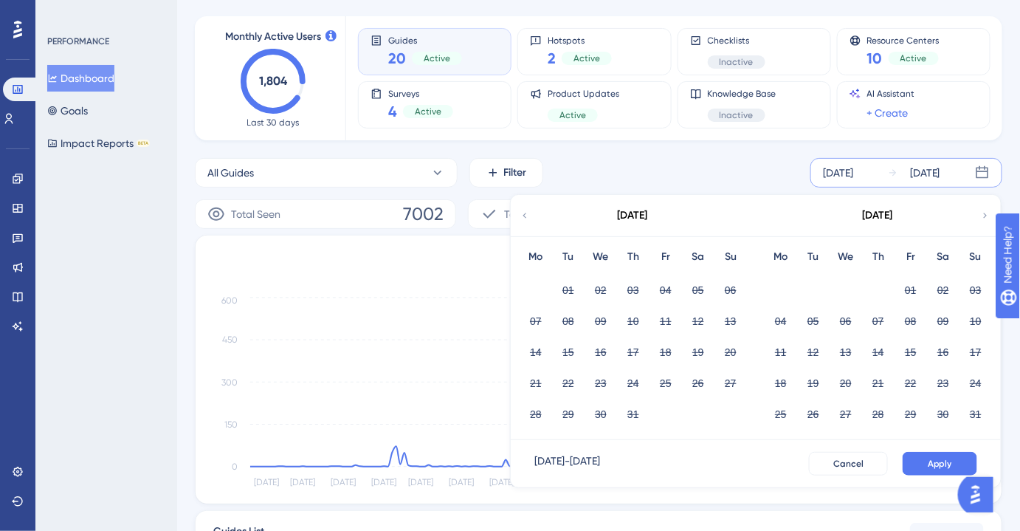
click at [540, 460] on div "[DATE] - [DATE]" at bounding box center [568, 464] width 66 height 24
click at [592, 456] on div "[DATE] - [DATE]" at bounding box center [568, 464] width 66 height 24
click at [856, 464] on span "Cancel" at bounding box center [849, 464] width 30 height 12
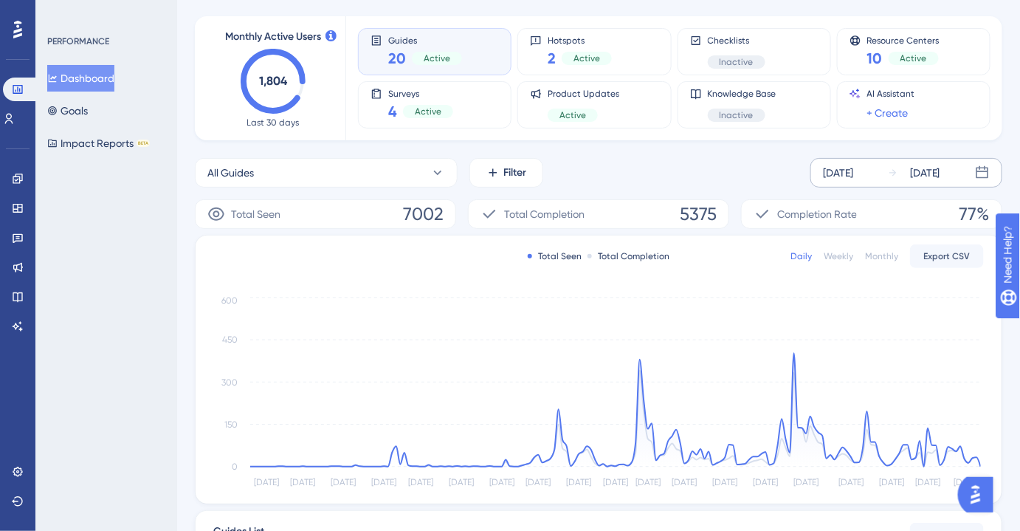
click at [848, 176] on div "[DATE]" at bounding box center [838, 173] width 30 height 18
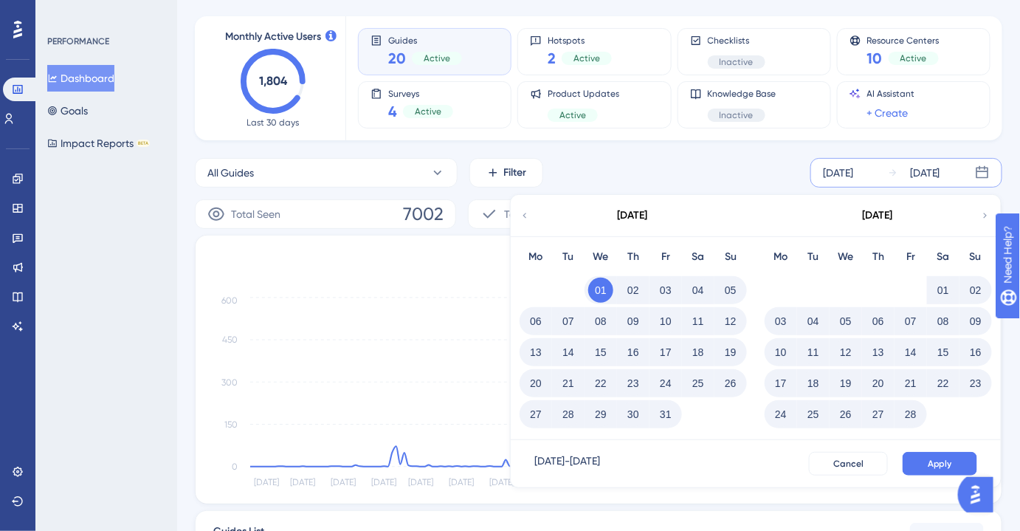
click at [602, 292] on button "01" at bounding box center [600, 290] width 25 height 25
click at [628, 295] on button "02" at bounding box center [633, 290] width 25 height 25
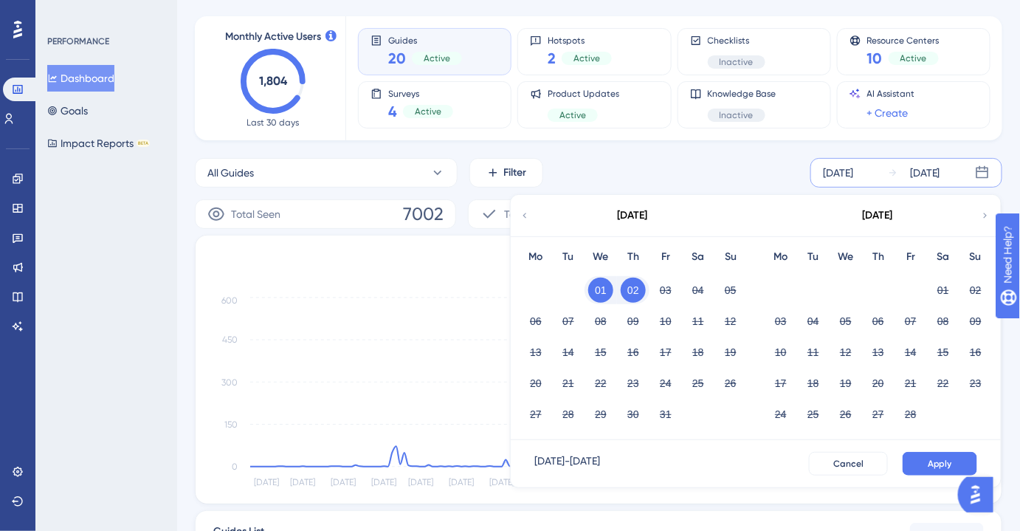
click at [630, 295] on button "02" at bounding box center [633, 290] width 25 height 25
click at [844, 323] on button "05" at bounding box center [846, 321] width 25 height 25
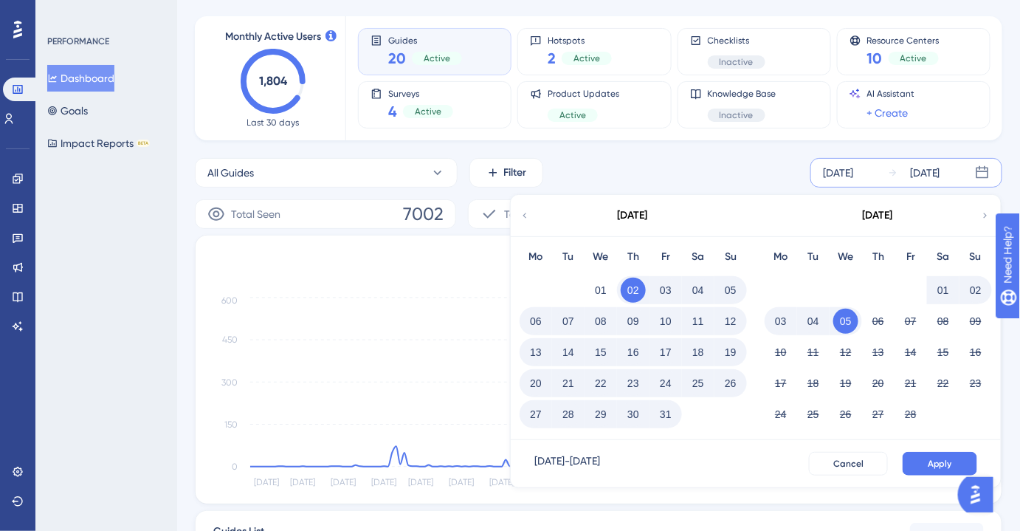
click at [844, 324] on button "05" at bounding box center [846, 321] width 25 height 25
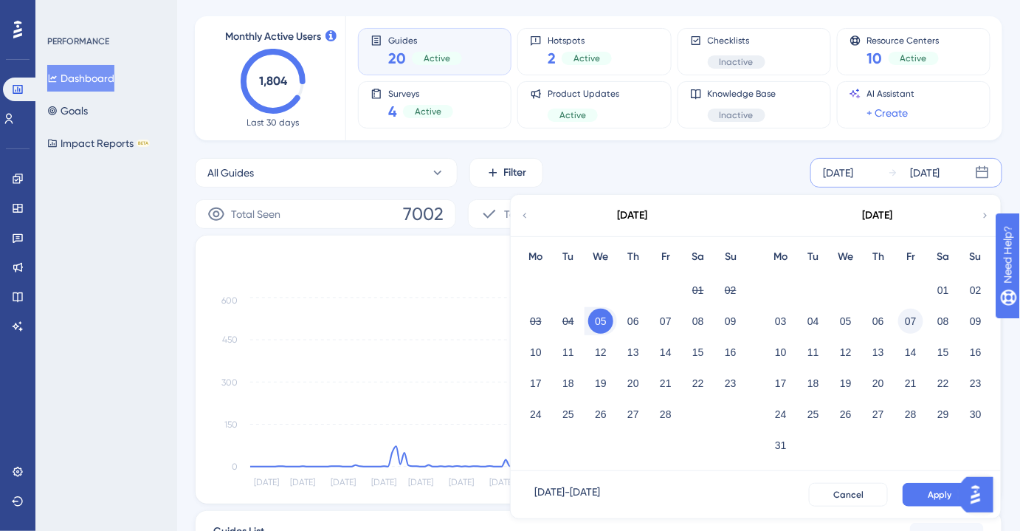
click at [913, 317] on button "07" at bounding box center [910, 321] width 25 height 25
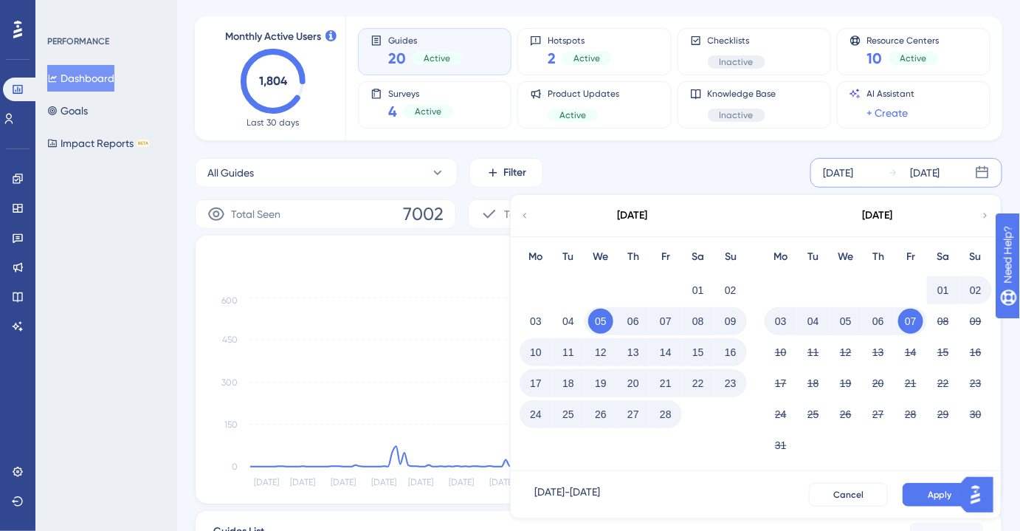
click at [913, 317] on button "07" at bounding box center [910, 321] width 25 height 25
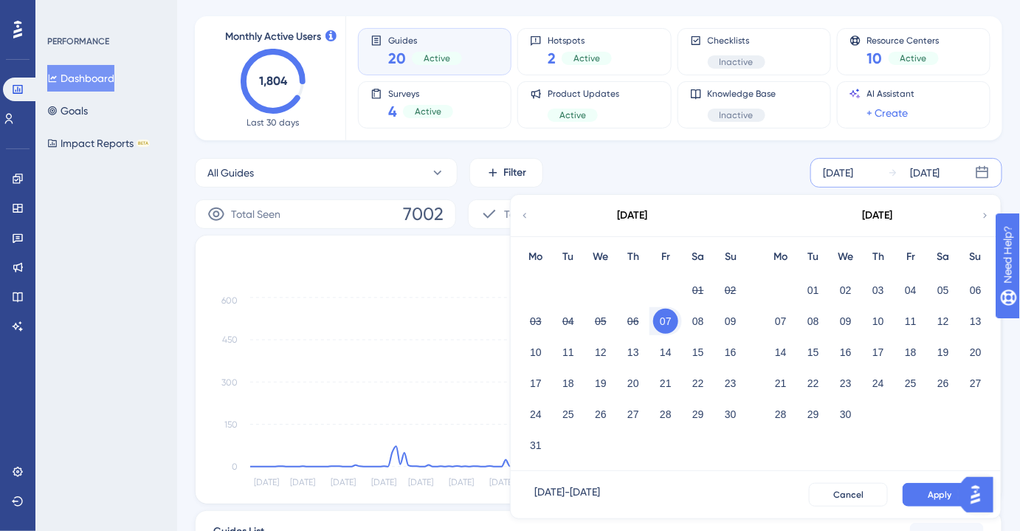
click at [913, 317] on button "11" at bounding box center [910, 321] width 25 height 25
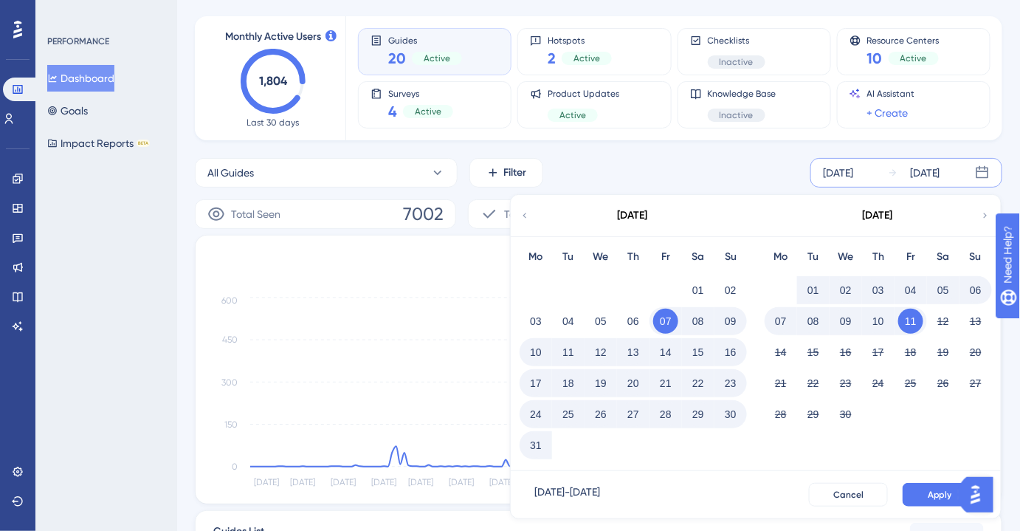
click at [913, 317] on button "11" at bounding box center [910, 321] width 25 height 25
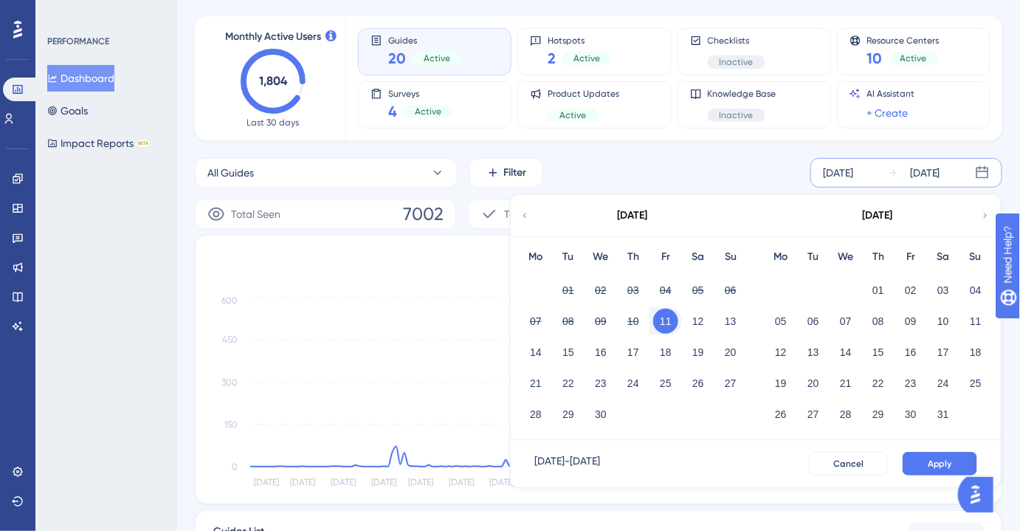
click at [913, 317] on button "09" at bounding box center [910, 321] width 25 height 25
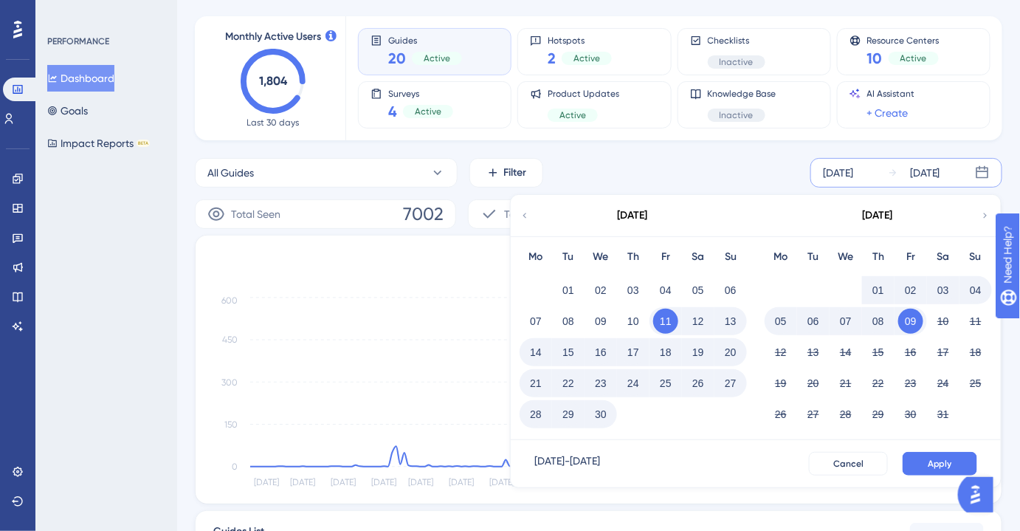
click at [913, 317] on button "09" at bounding box center [910, 321] width 25 height 25
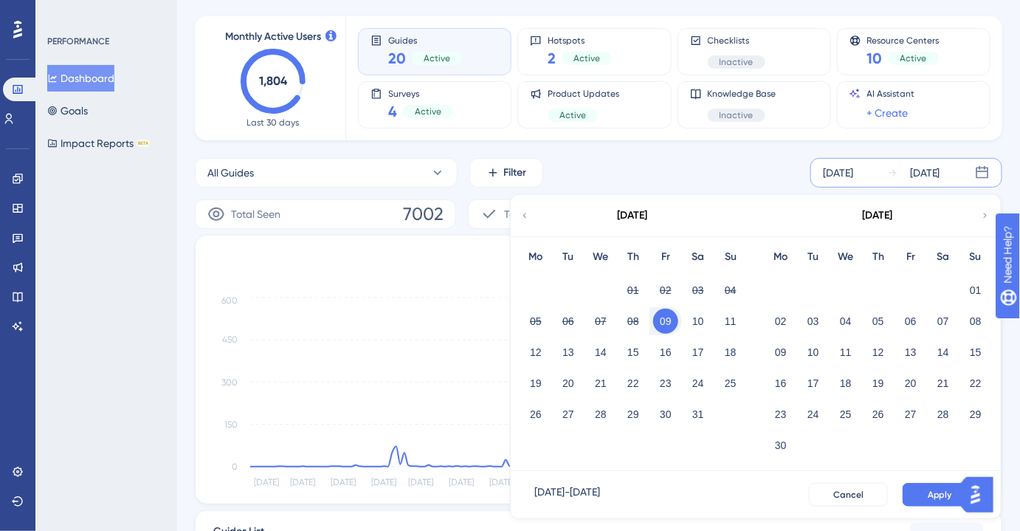
click at [913, 317] on button "06" at bounding box center [910, 321] width 25 height 25
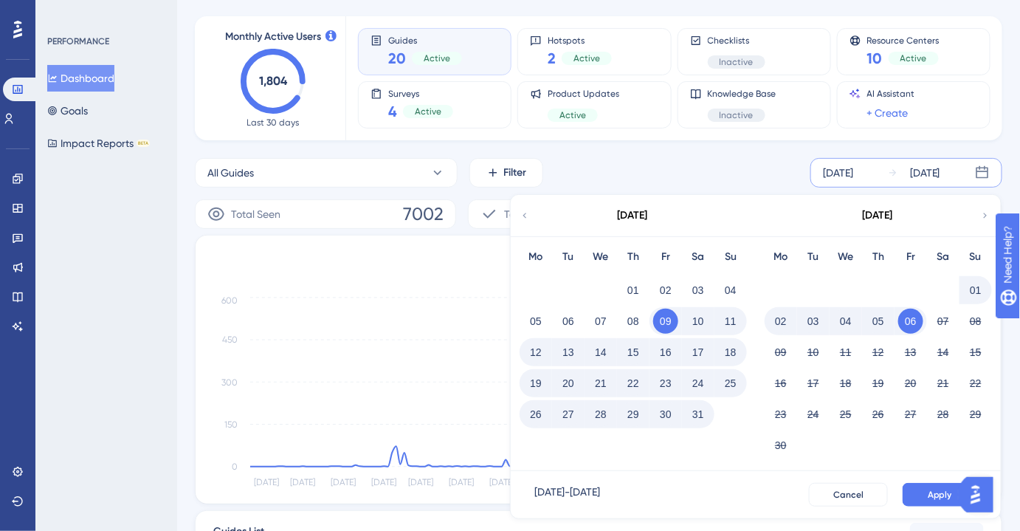
click at [913, 317] on button "06" at bounding box center [910, 321] width 25 height 25
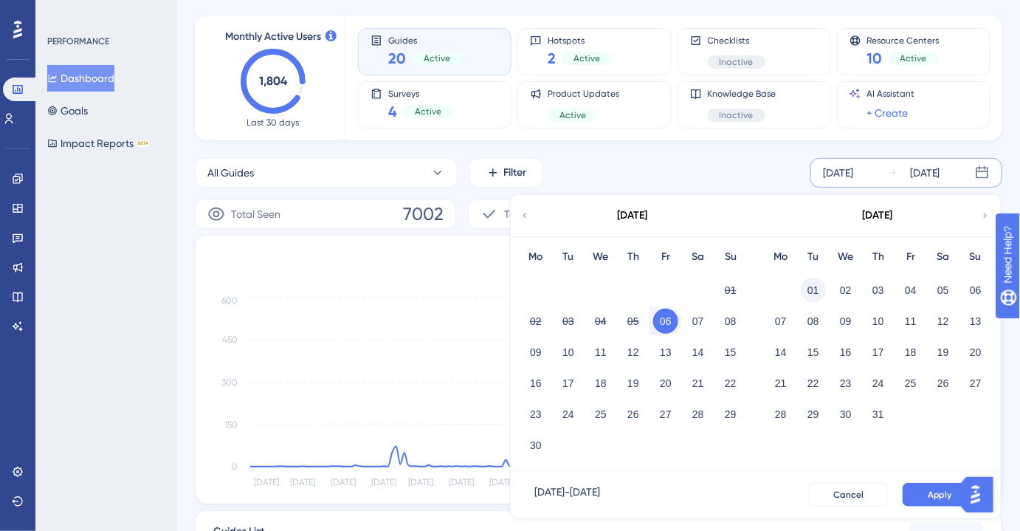
click at [817, 285] on button "01" at bounding box center [813, 290] width 25 height 25
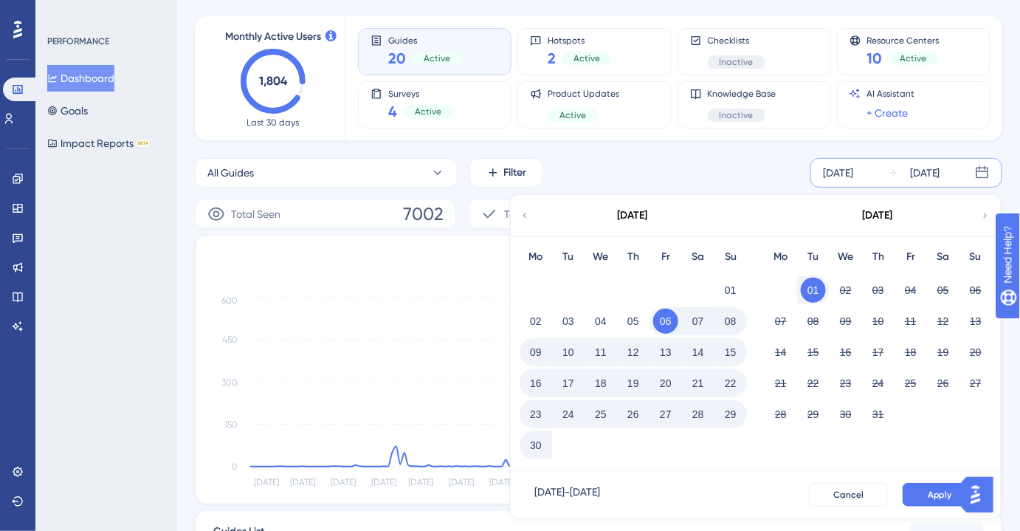
click at [819, 290] on button "01" at bounding box center [813, 290] width 25 height 25
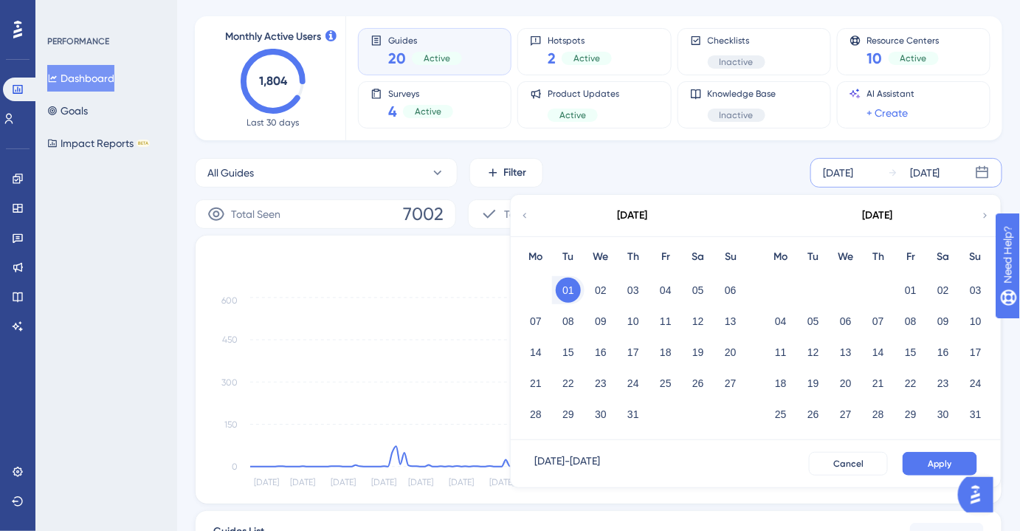
click at [980, 214] on div "[DATE]" at bounding box center [878, 215] width 244 height 41
click at [984, 217] on icon at bounding box center [985, 215] width 10 height 13
drag, startPoint x: 605, startPoint y: 379, endPoint x: 623, endPoint y: 388, distance: 20.2
click at [604, 381] on button "24" at bounding box center [600, 383] width 25 height 25
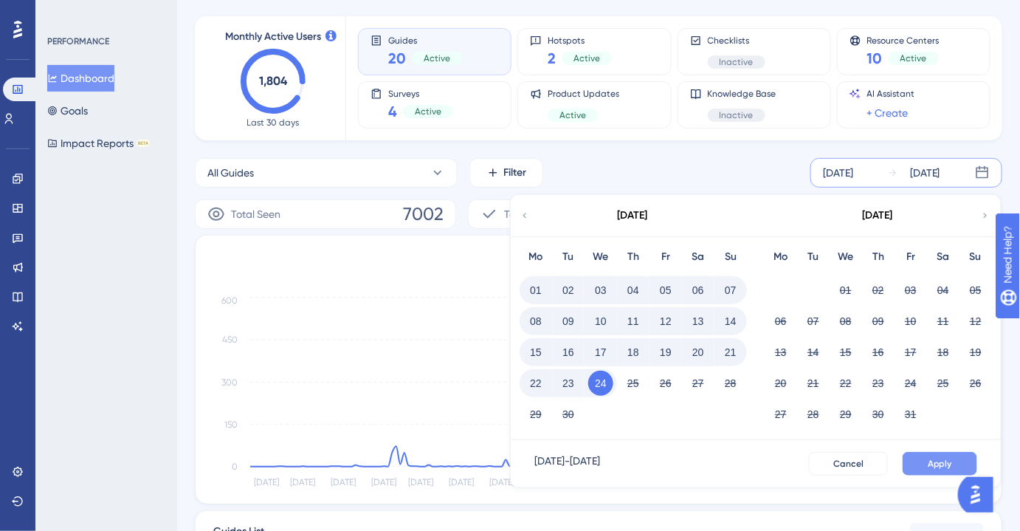
click at [929, 459] on span "Apply" at bounding box center [940, 464] width 24 height 12
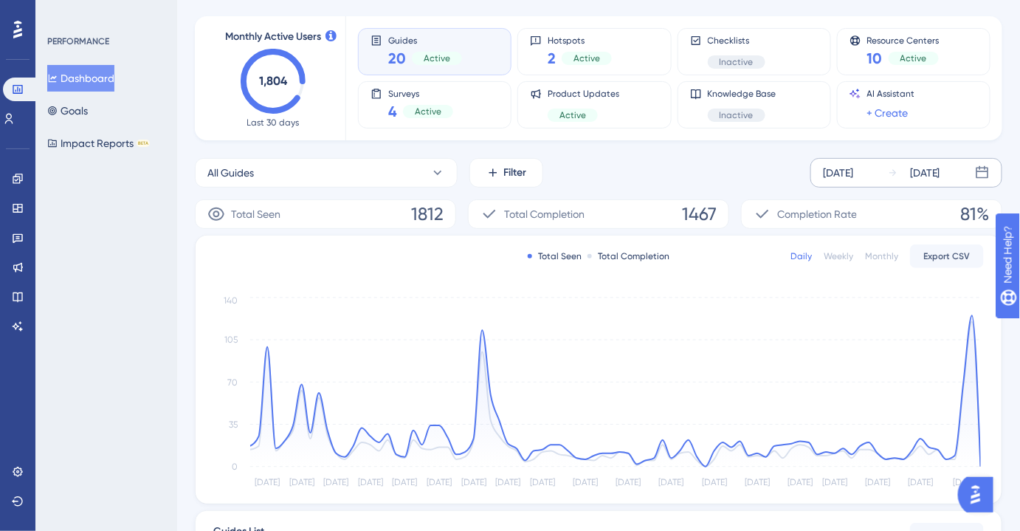
click at [882, 165] on div "[DATE] [DATE]" at bounding box center [907, 173] width 192 height 30
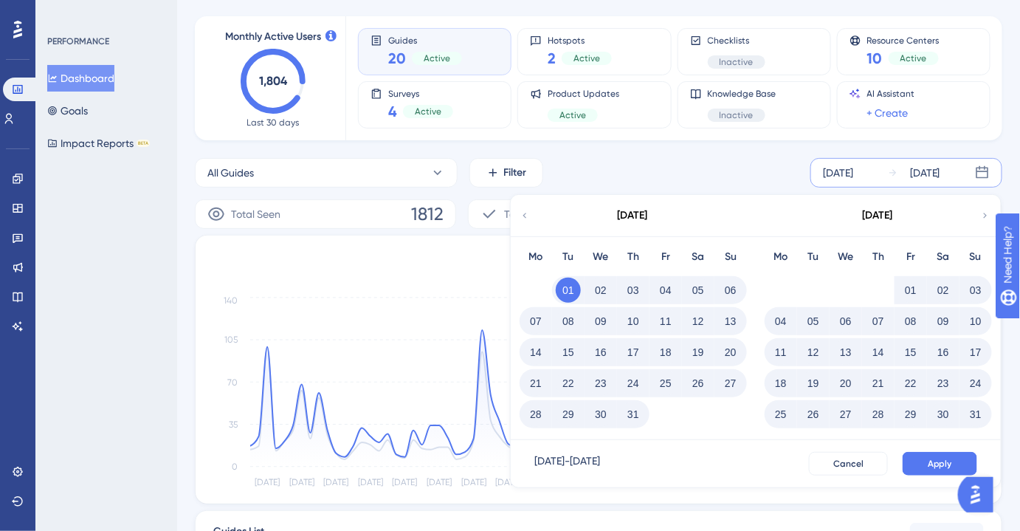
click at [526, 216] on icon at bounding box center [525, 215] width 10 height 13
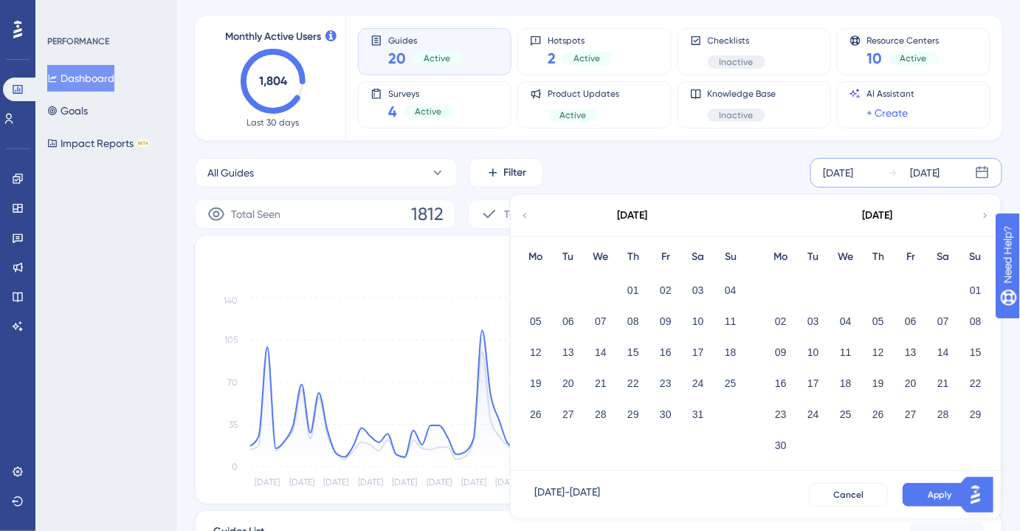
click at [758, 167] on div "All Guides Filter [DATE] [DATE] [DATE] Mo Tu We Th Fr Sa Su 01 02 03 04 05 06 0…" at bounding box center [599, 173] width 808 height 30
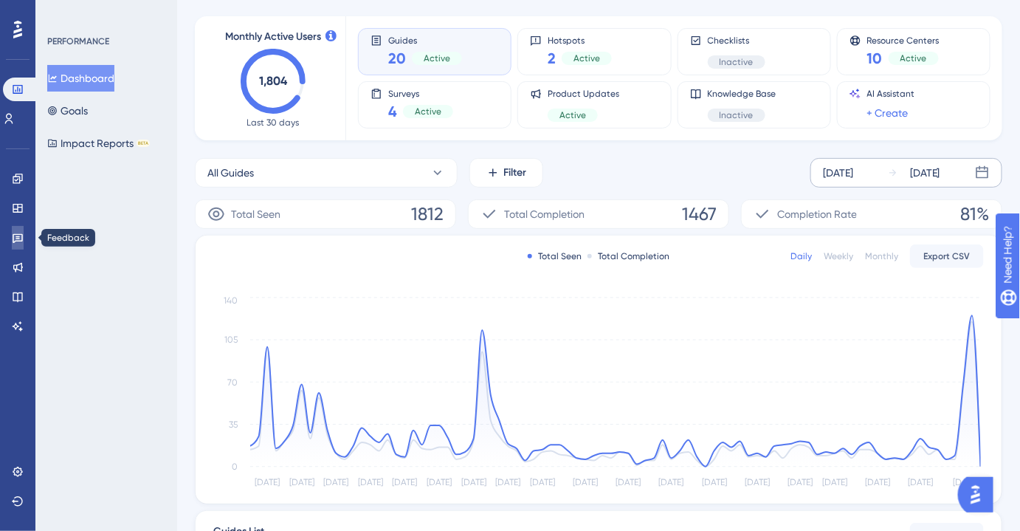
click at [19, 233] on icon at bounding box center [18, 238] width 12 height 12
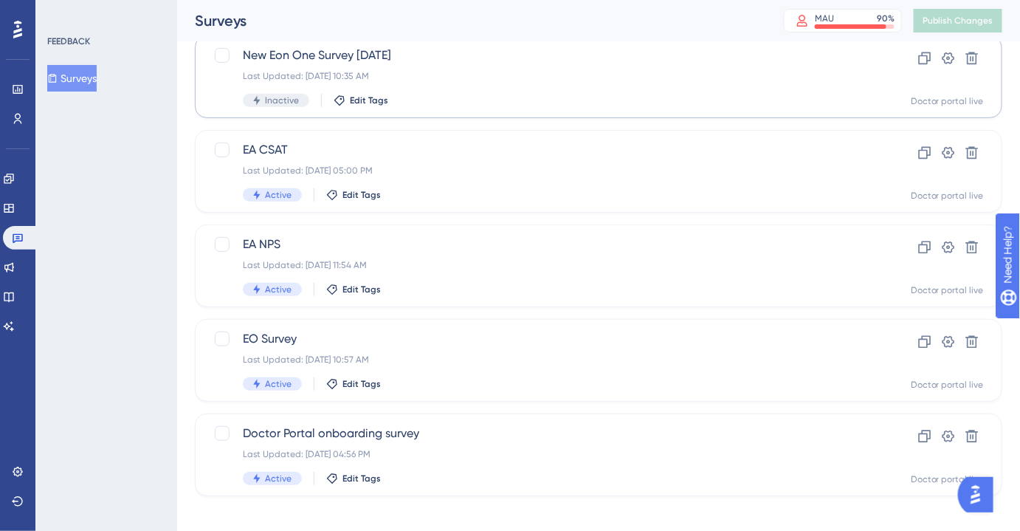
scroll to position [207, 0]
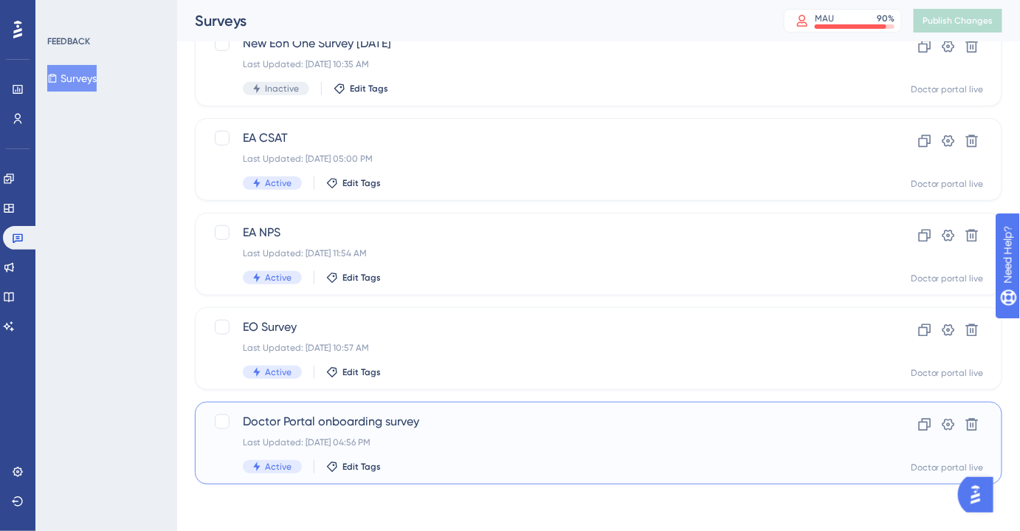
click at [388, 415] on span "Doctor Portal onboarding survey" at bounding box center [540, 422] width 594 height 18
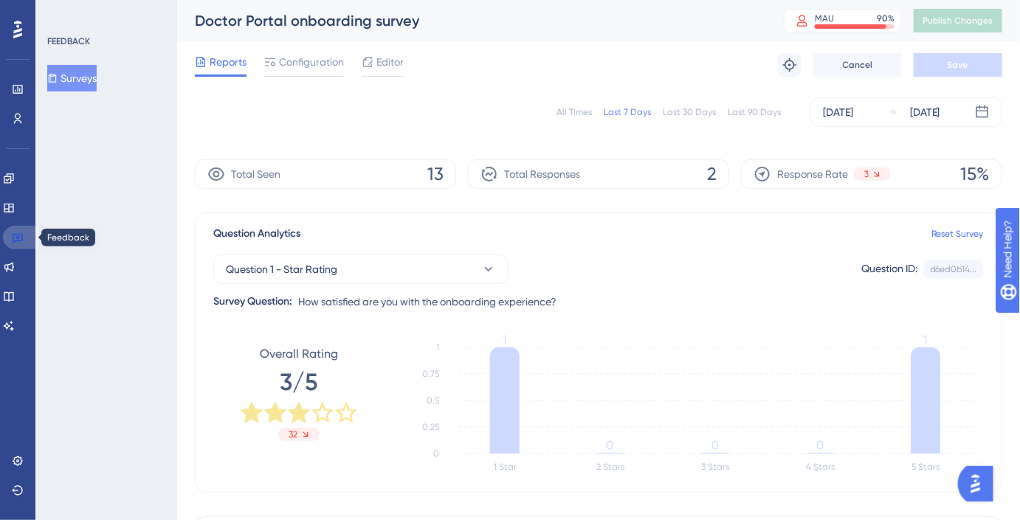
click at [24, 232] on link at bounding box center [20, 238] width 35 height 24
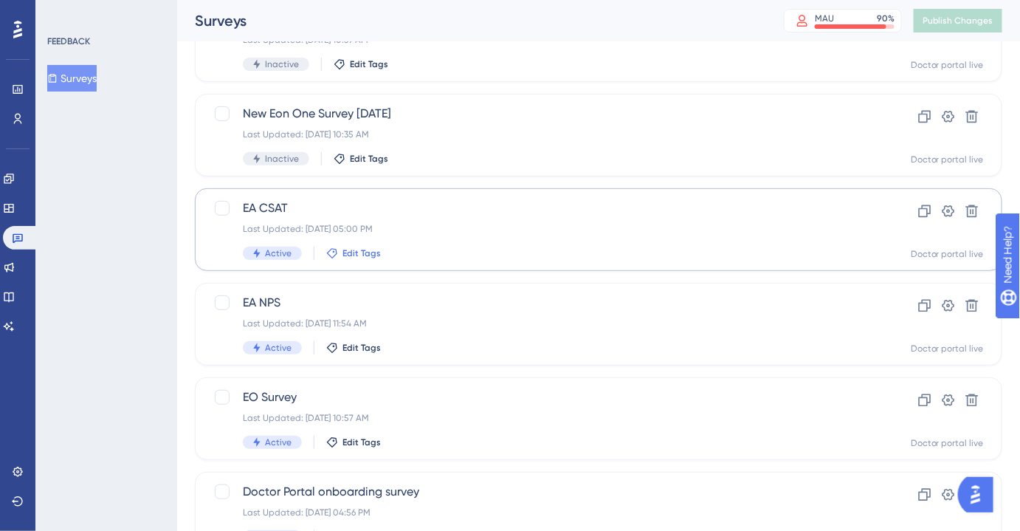
scroll to position [207, 0]
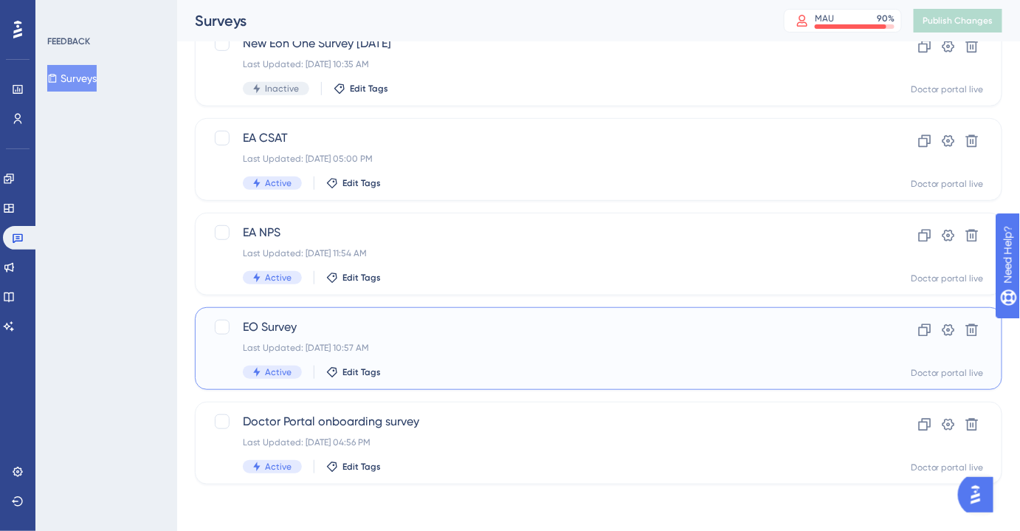
click at [416, 326] on span "EO Survey" at bounding box center [540, 327] width 594 height 18
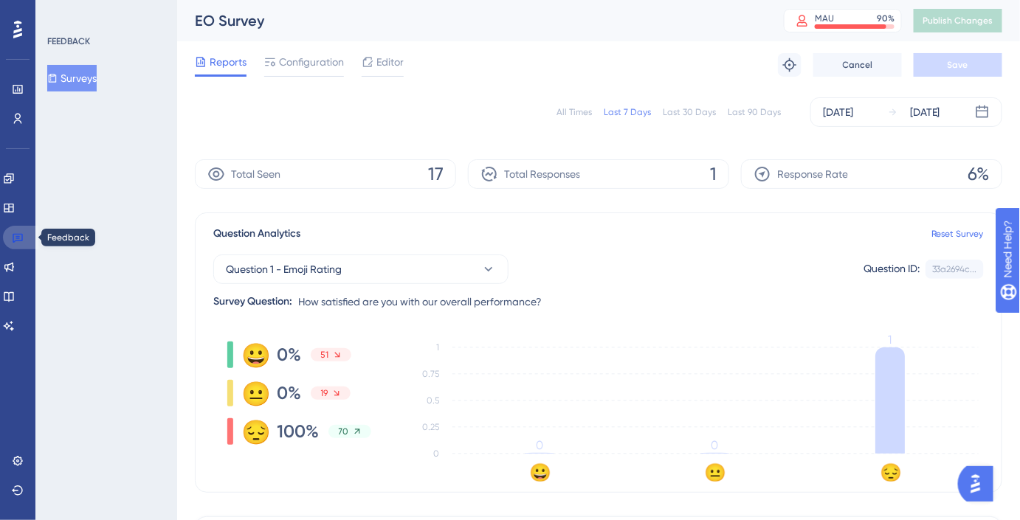
click at [16, 240] on icon at bounding box center [18, 238] width 12 height 12
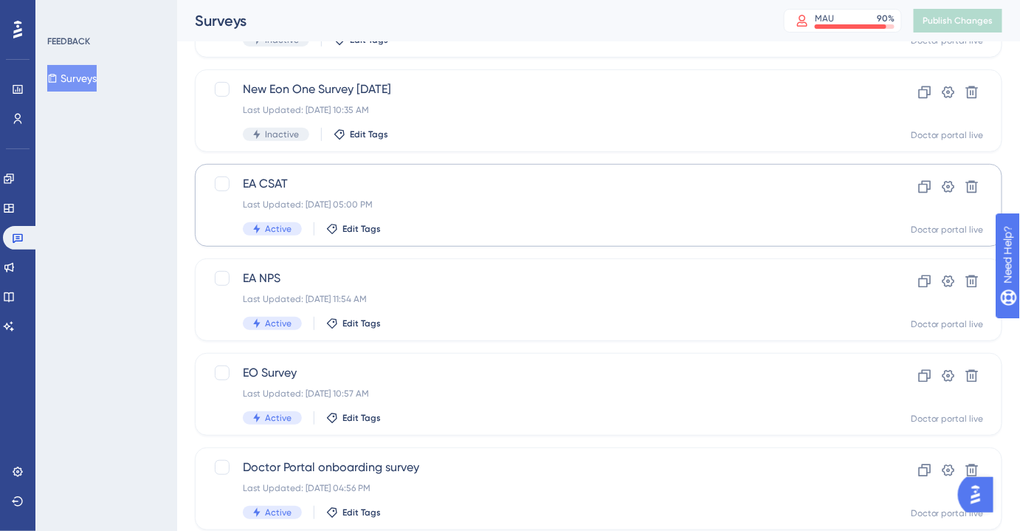
scroll to position [160, 0]
click at [385, 198] on div "EA CSAT Last Updated: [DATE] 05:00 PM Active Edit Tags" at bounding box center [540, 206] width 594 height 61
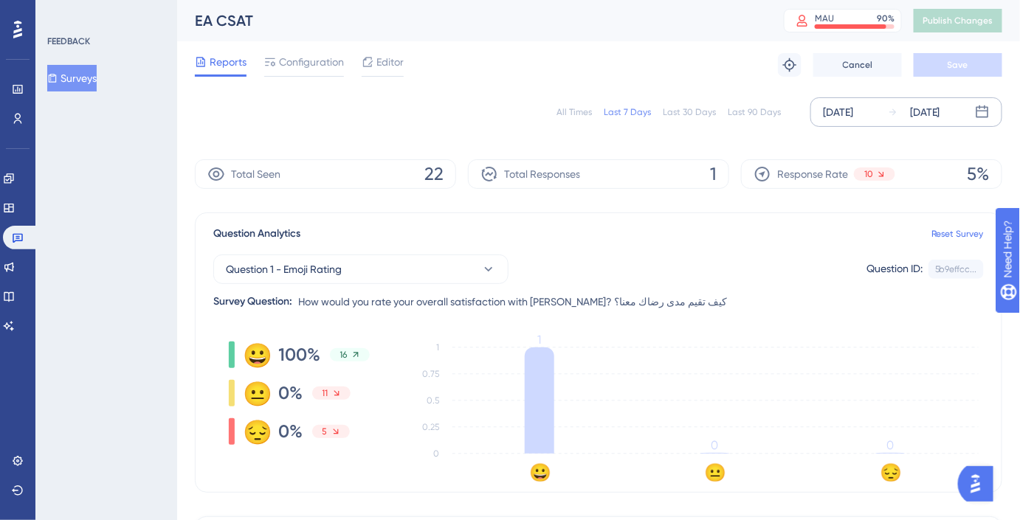
click at [853, 117] on div "[DATE]" at bounding box center [838, 112] width 30 height 18
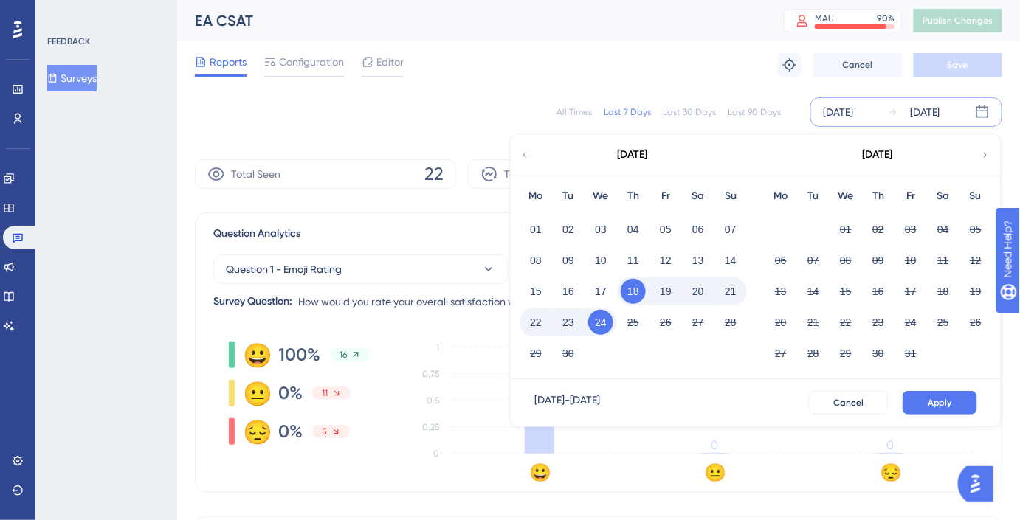
click at [527, 153] on icon at bounding box center [525, 154] width 10 height 13
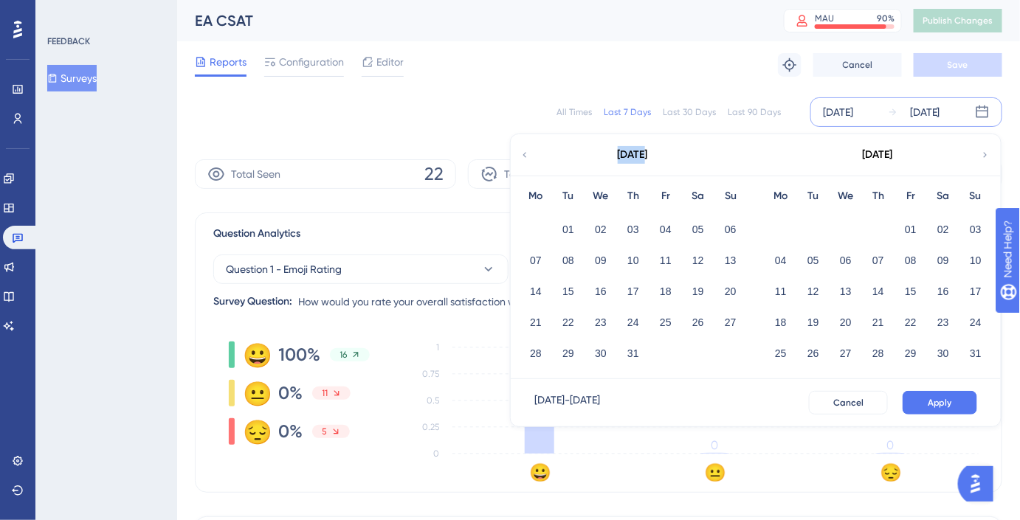
click at [527, 153] on icon at bounding box center [525, 154] width 10 height 13
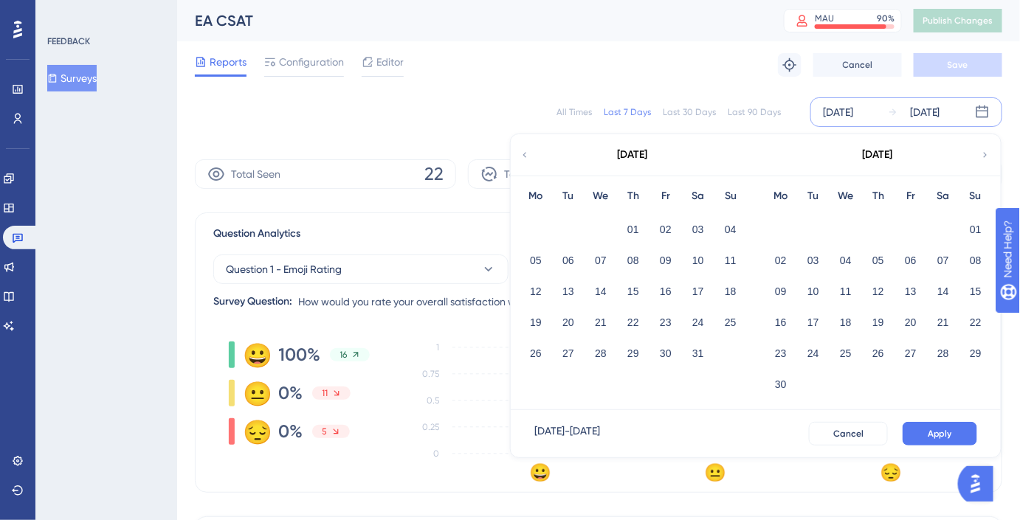
click at [527, 153] on icon at bounding box center [525, 154] width 10 height 13
click at [988, 153] on icon at bounding box center [985, 154] width 10 height 13
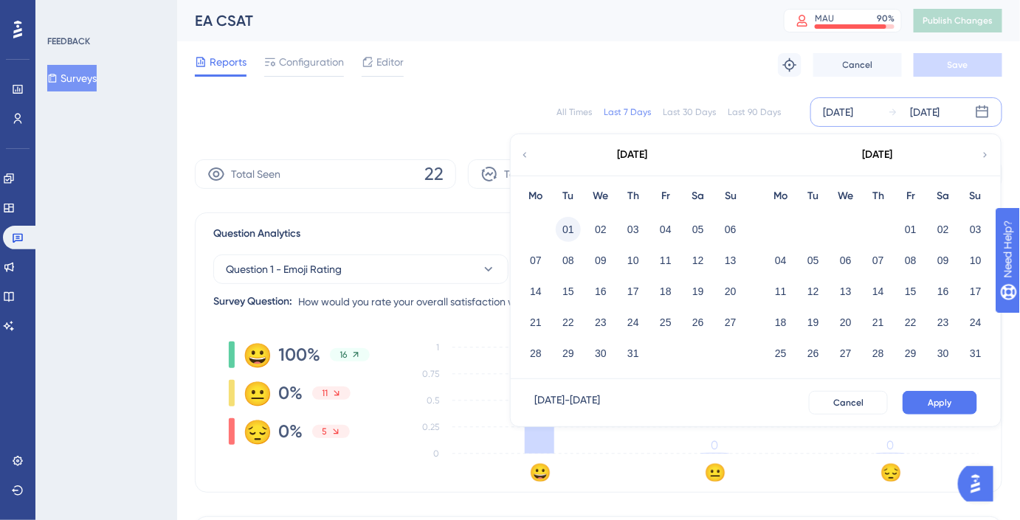
click at [571, 228] on button "01" at bounding box center [568, 229] width 25 height 25
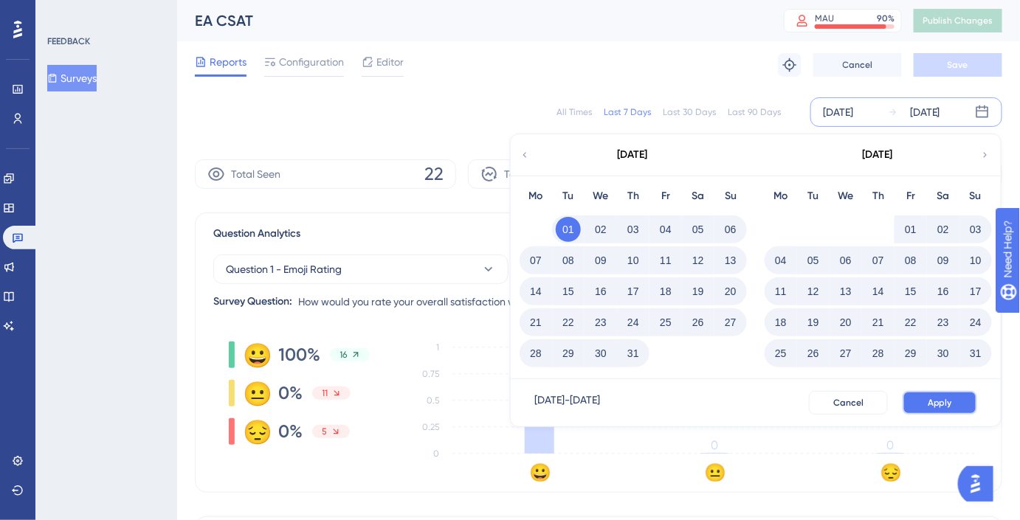
click at [943, 400] on span "Apply" at bounding box center [940, 403] width 24 height 12
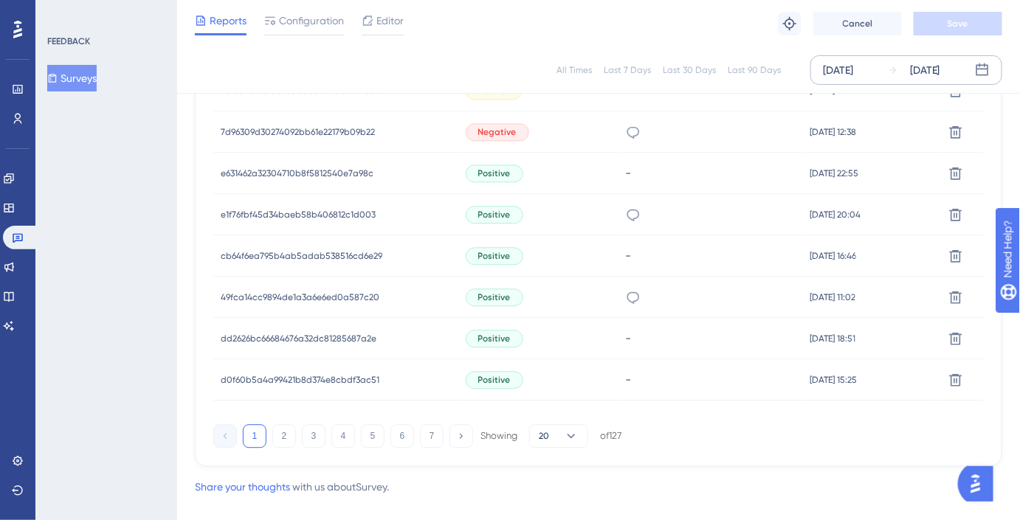
scroll to position [1031, 0]
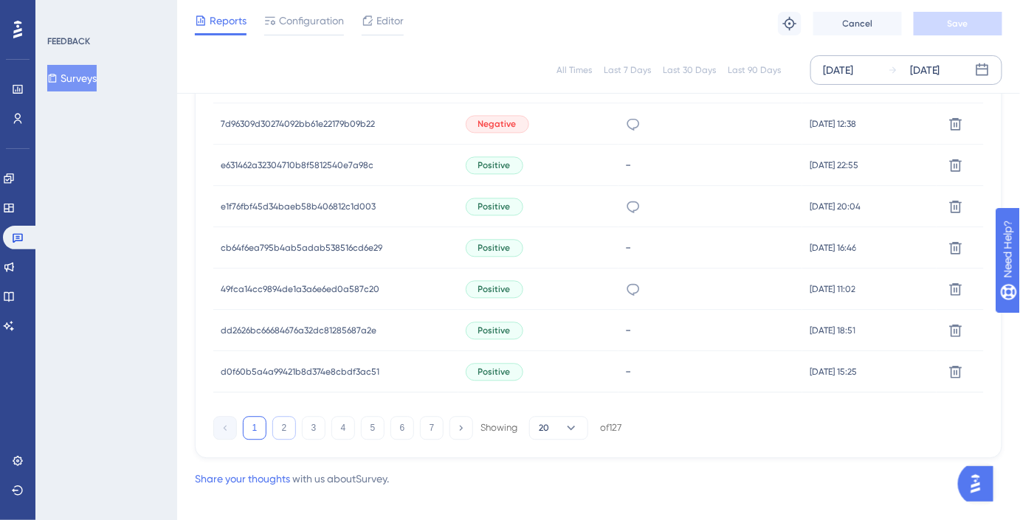
click at [293, 436] on button "2" at bounding box center [284, 428] width 24 height 24
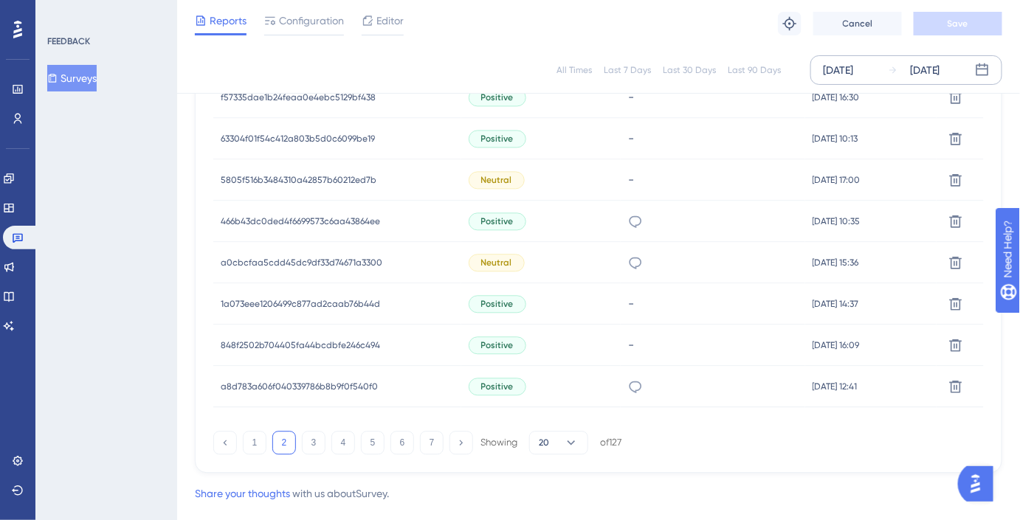
scroll to position [1017, 0]
click at [311, 445] on button "3" at bounding box center [314, 442] width 24 height 24
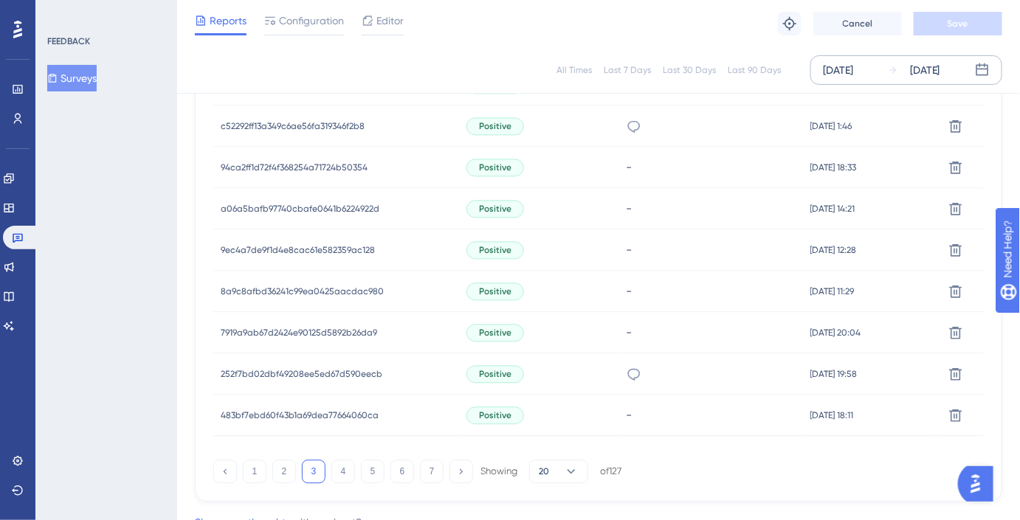
scroll to position [1045, 0]
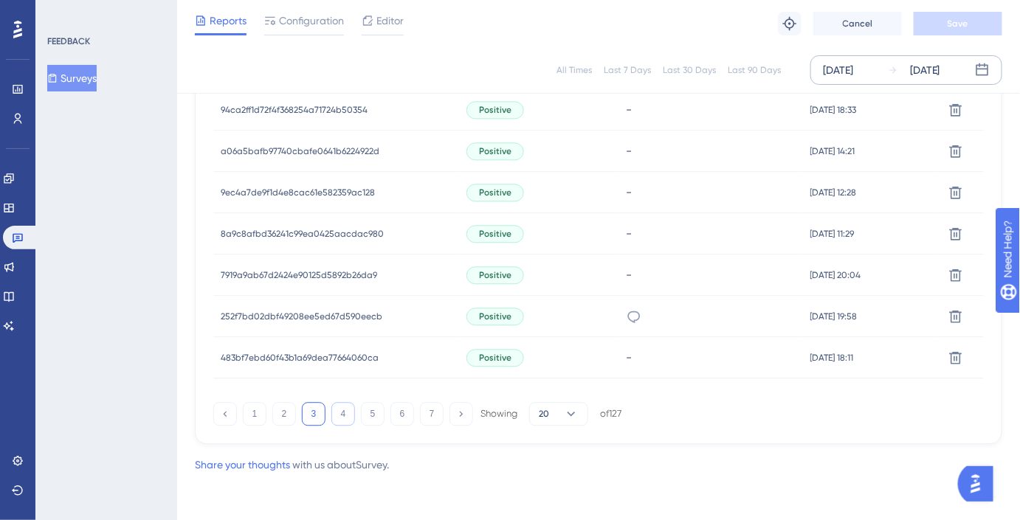
click at [348, 421] on button "4" at bounding box center [343, 414] width 24 height 24
click at [7, 174] on link at bounding box center [9, 179] width 12 height 24
